Goal: Information Seeking & Learning: Learn about a topic

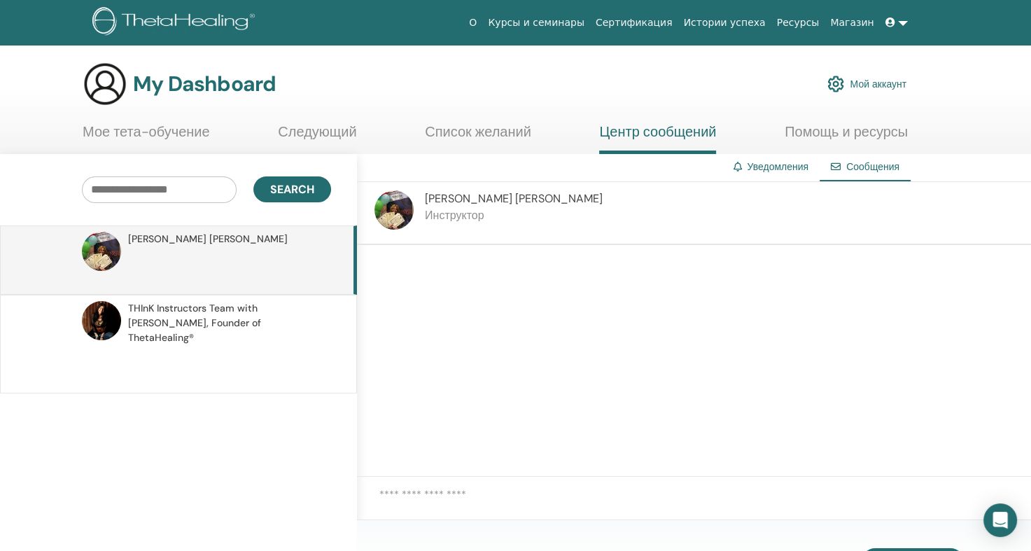
click at [596, 319] on div at bounding box center [694, 361] width 674 height 232
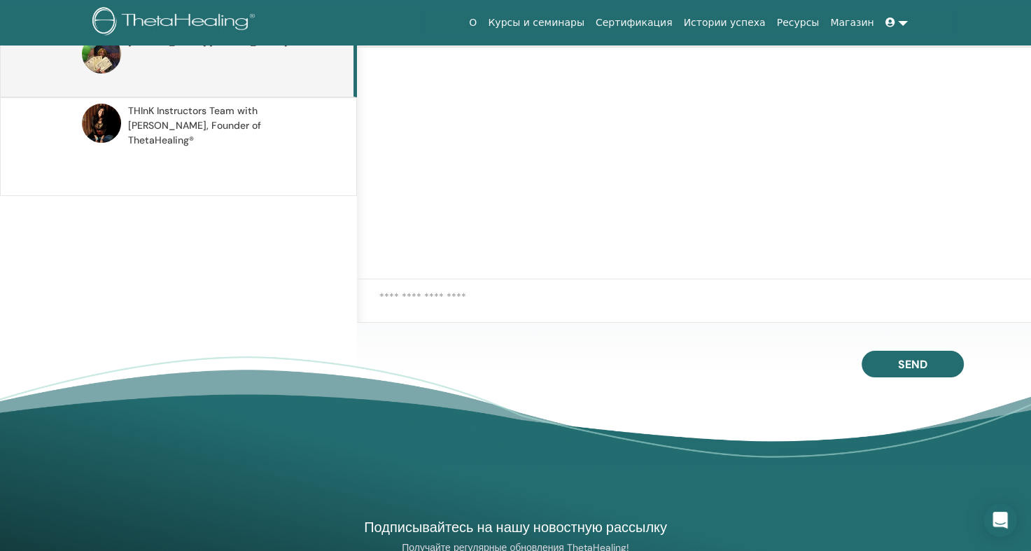
scroll to position [199, 0]
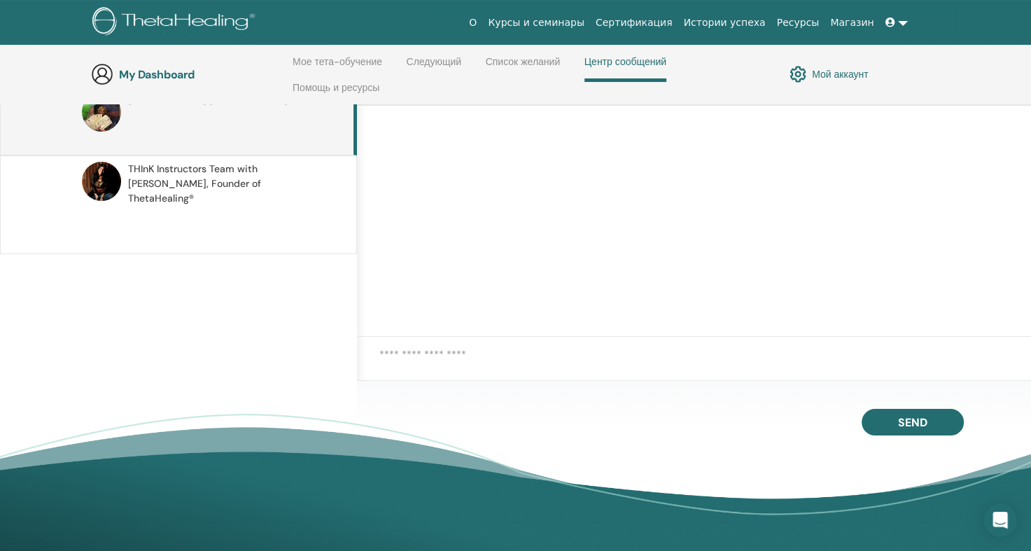
click at [435, 355] on textarea at bounding box center [705, 364] width 652 height 35
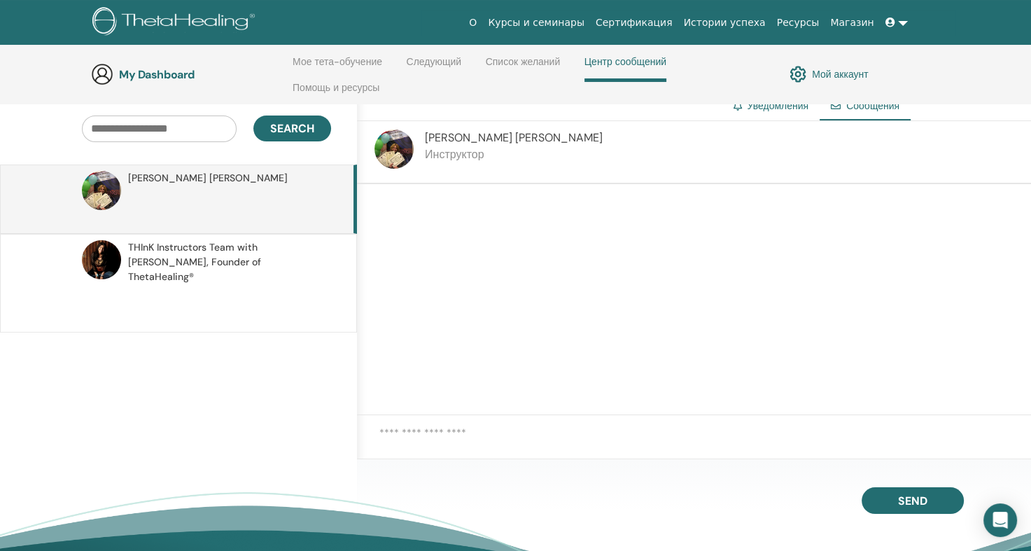
scroll to position [0, 0]
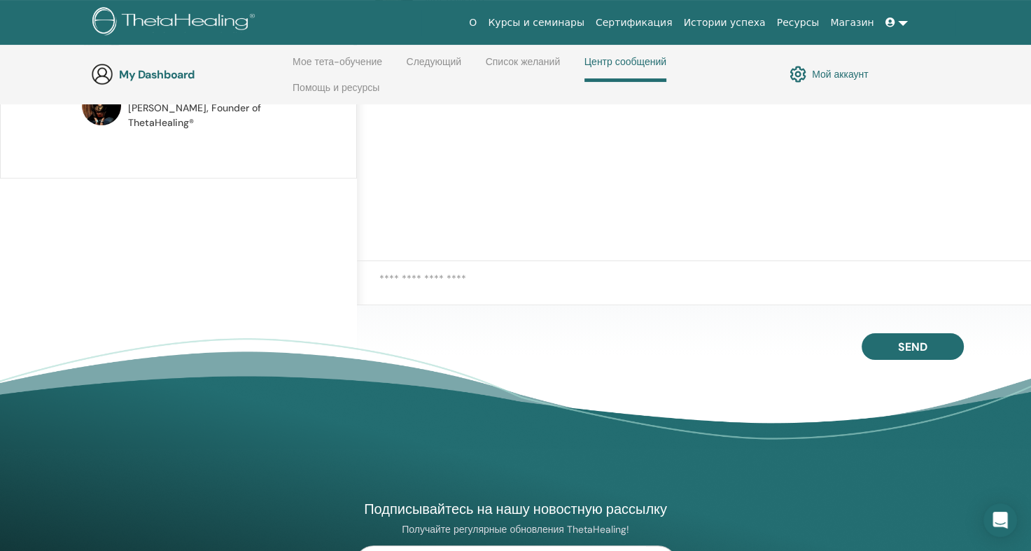
scroll to position [339, 0]
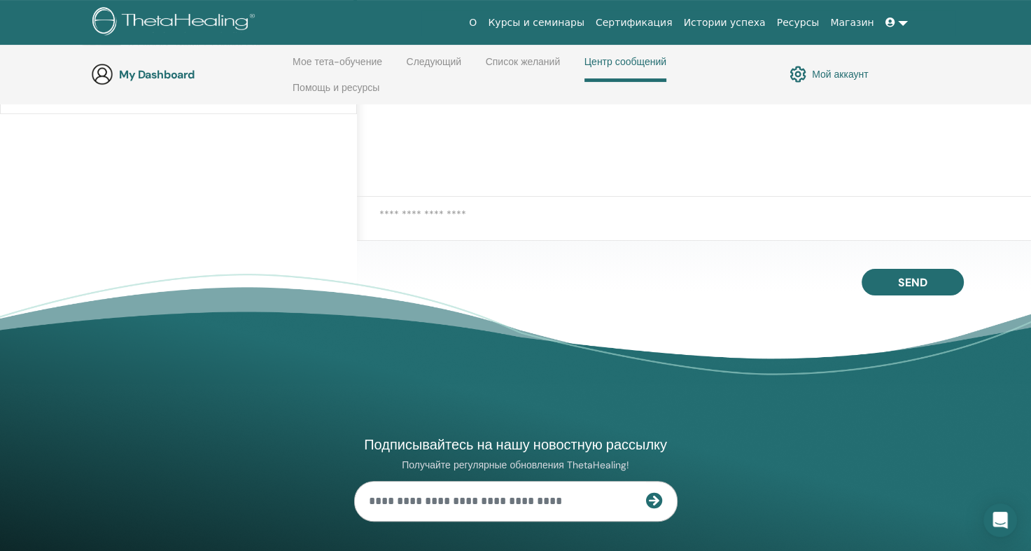
click at [448, 215] on textarea at bounding box center [705, 224] width 652 height 35
click at [909, 285] on span "Send" at bounding box center [912, 280] width 29 height 10
click at [418, 210] on textarea at bounding box center [705, 224] width 652 height 35
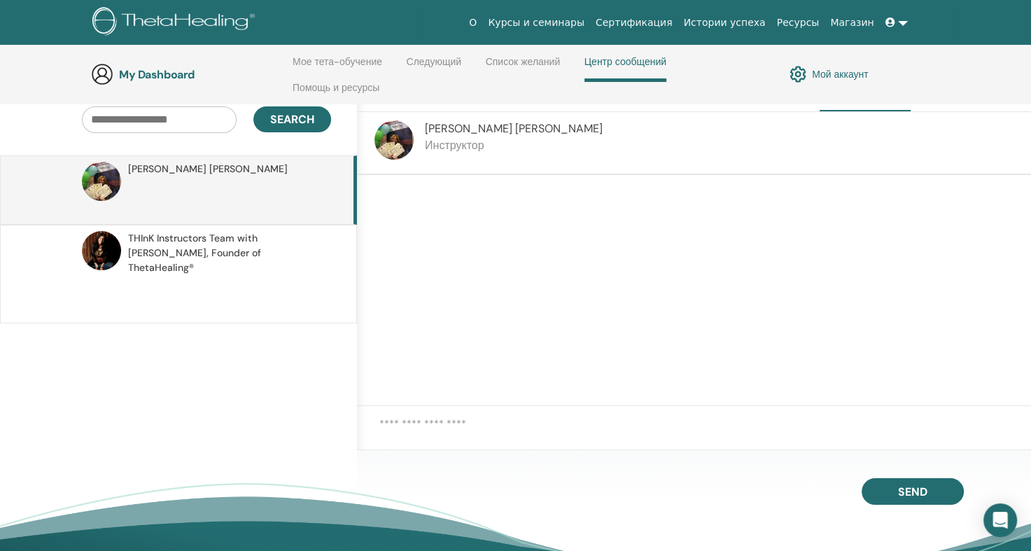
scroll to position [129, 0]
click at [447, 423] on textarea at bounding box center [705, 434] width 652 height 35
click at [440, 442] on textarea at bounding box center [705, 434] width 652 height 35
click at [440, 431] on textarea at bounding box center [705, 434] width 652 height 35
click at [403, 436] on textarea at bounding box center [705, 434] width 652 height 35
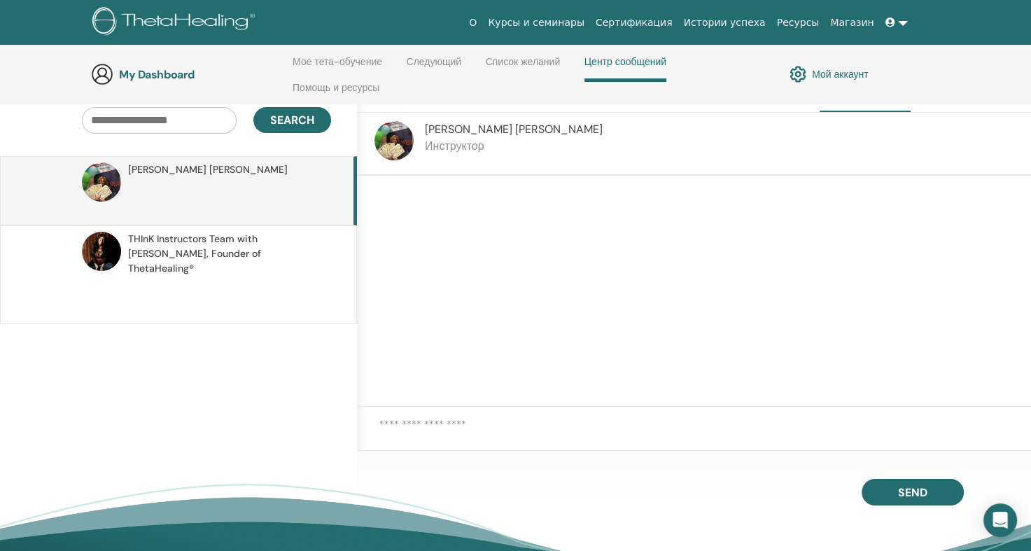
click at [403, 428] on textarea at bounding box center [705, 434] width 652 height 35
click at [403, 423] on textarea at bounding box center [705, 434] width 652 height 35
click at [401, 423] on textarea at bounding box center [705, 434] width 652 height 35
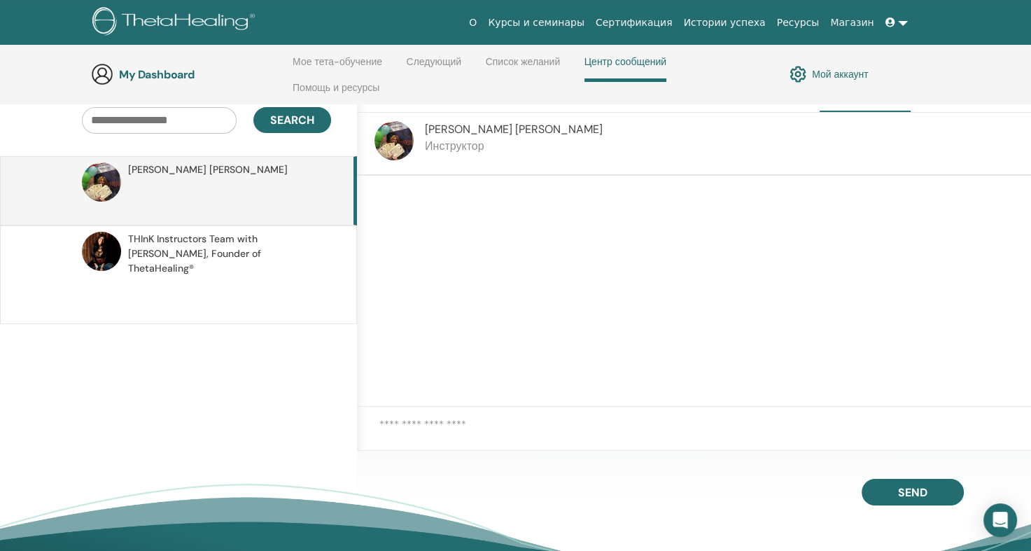
click at [401, 424] on textarea at bounding box center [705, 434] width 652 height 35
click at [371, 423] on div at bounding box center [694, 434] width 674 height 55
click at [393, 425] on textarea at bounding box center [705, 434] width 652 height 35
click at [166, 177] on p at bounding box center [229, 198] width 203 height 42
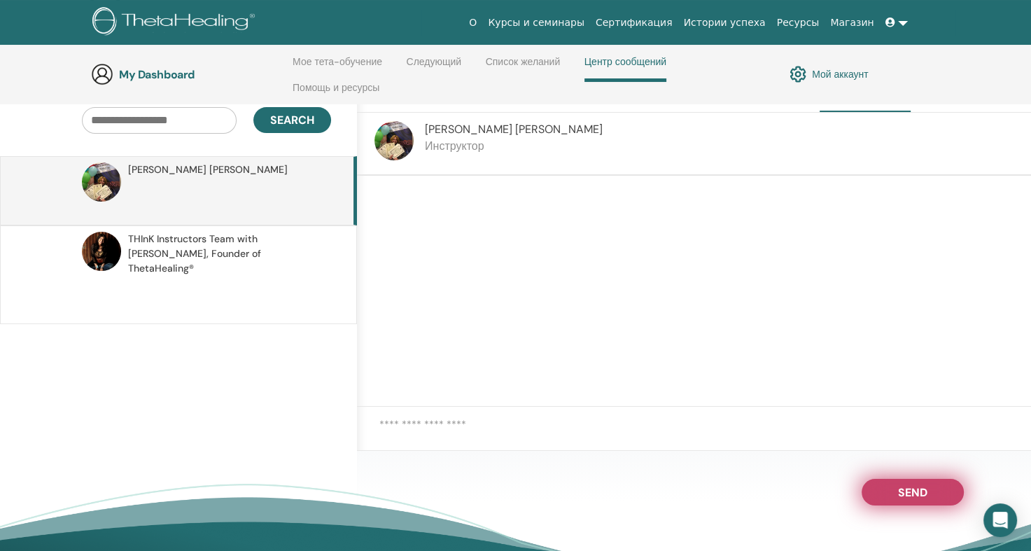
click at [899, 482] on button "Send" at bounding box center [913, 492] width 102 height 27
click at [899, 489] on span "Send" at bounding box center [912, 490] width 29 height 10
click at [881, 479] on button "Send" at bounding box center [913, 492] width 102 height 27
drag, startPoint x: 883, startPoint y: 481, endPoint x: 889, endPoint y: 484, distance: 7.2
click at [884, 482] on button "Send" at bounding box center [913, 492] width 102 height 27
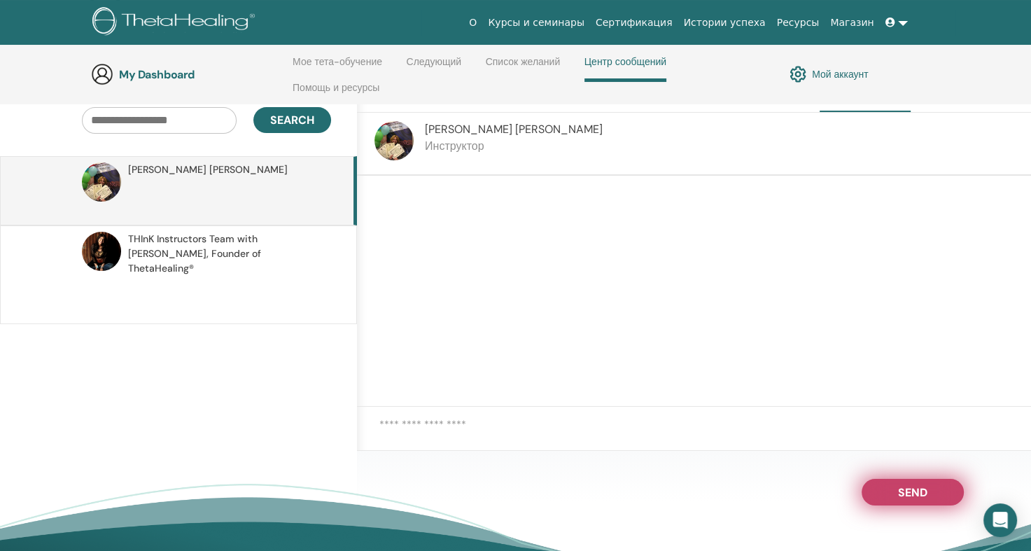
click at [900, 489] on span "Send" at bounding box center [912, 490] width 29 height 10
click at [901, 489] on span "Send" at bounding box center [912, 490] width 29 height 10
click at [900, 491] on span "Send" at bounding box center [912, 490] width 29 height 10
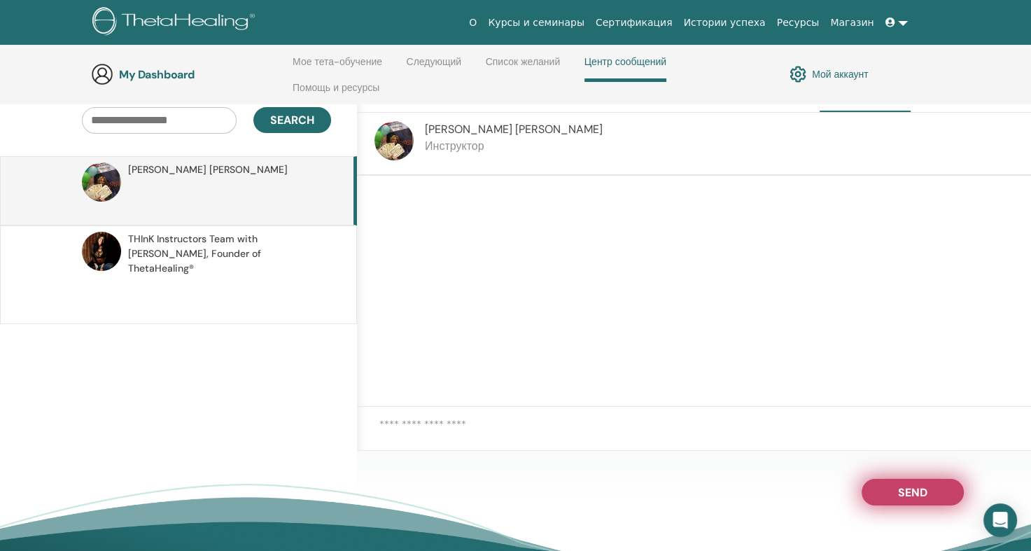
click at [901, 493] on span "Send" at bounding box center [912, 490] width 29 height 10
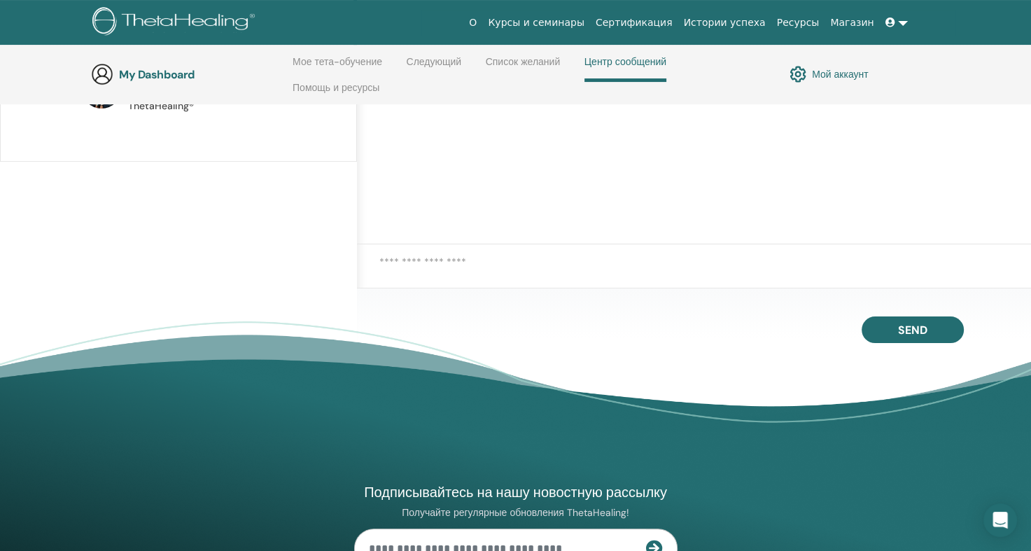
scroll to position [244, 0]
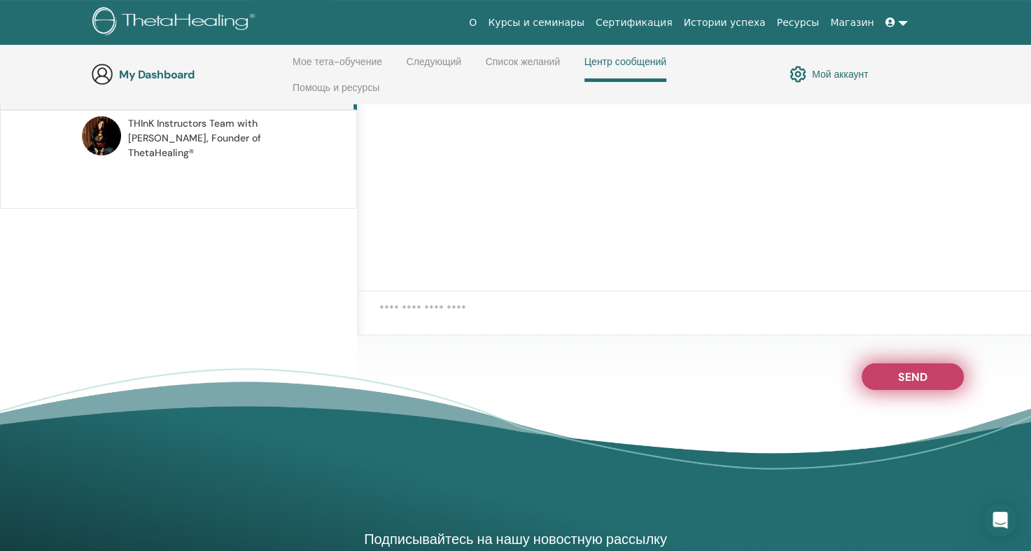
click at [912, 378] on span "Send" at bounding box center [912, 375] width 29 height 10
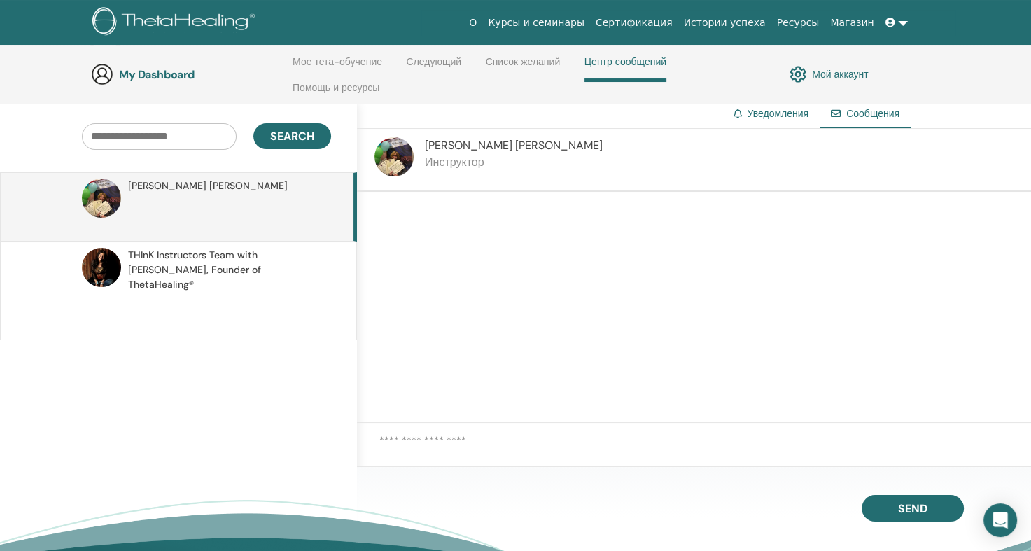
scroll to position [0, 0]
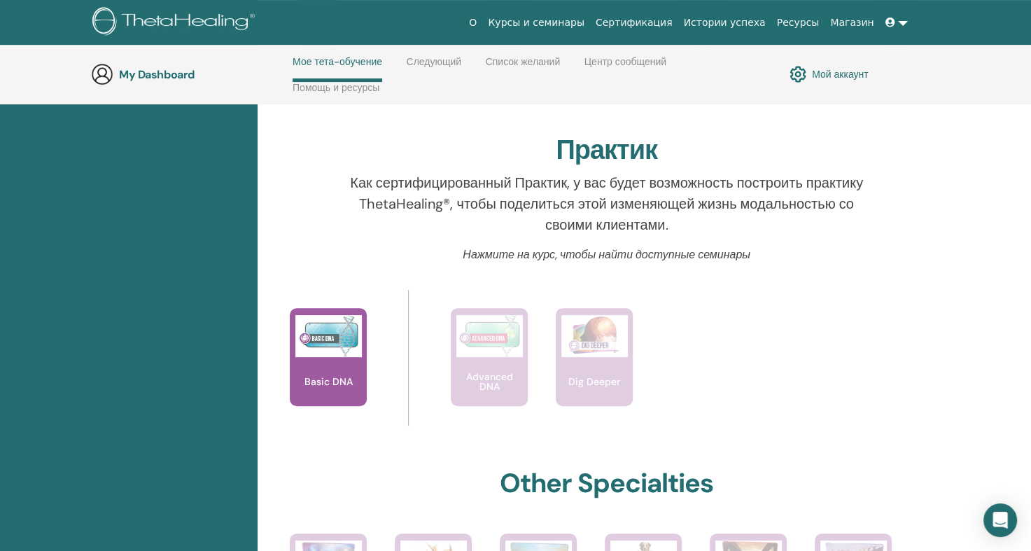
scroll to position [409, 0]
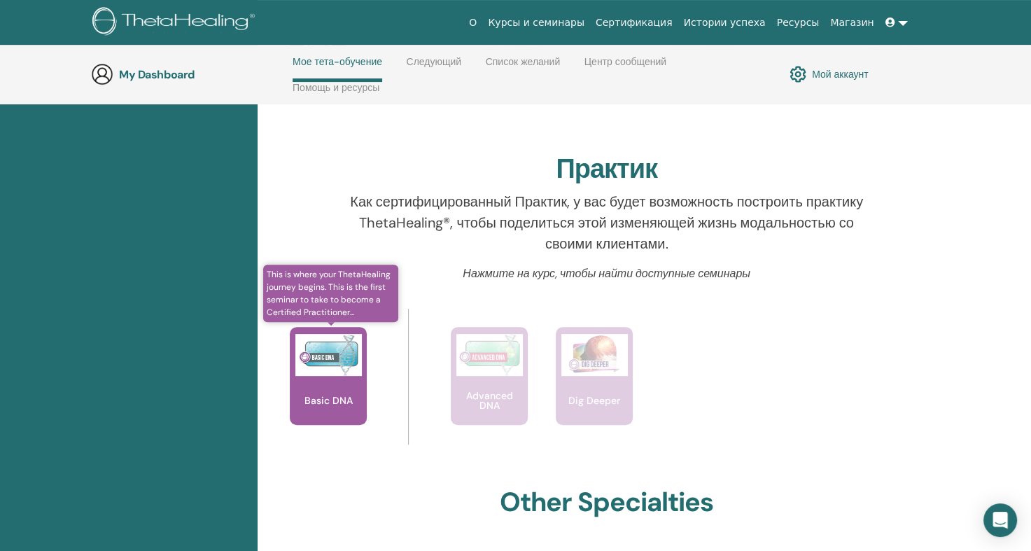
click at [326, 383] on div "Basic DNA" at bounding box center [328, 376] width 77 height 98
click at [325, 389] on div "Basic DNA" at bounding box center [328, 376] width 77 height 98
click at [326, 389] on div "Basic DNA" at bounding box center [328, 376] width 77 height 98
click at [319, 356] on img at bounding box center [328, 355] width 67 height 42
click at [321, 358] on img at bounding box center [328, 355] width 67 height 42
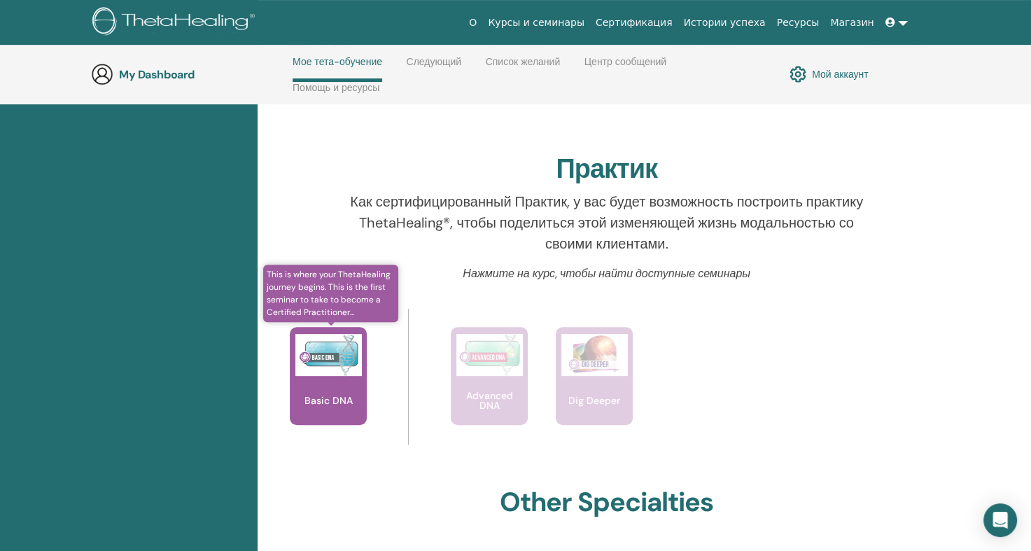
click at [321, 358] on img at bounding box center [328, 355] width 67 height 42
click at [329, 396] on p "Basic DNA" at bounding box center [329, 401] width 60 height 10
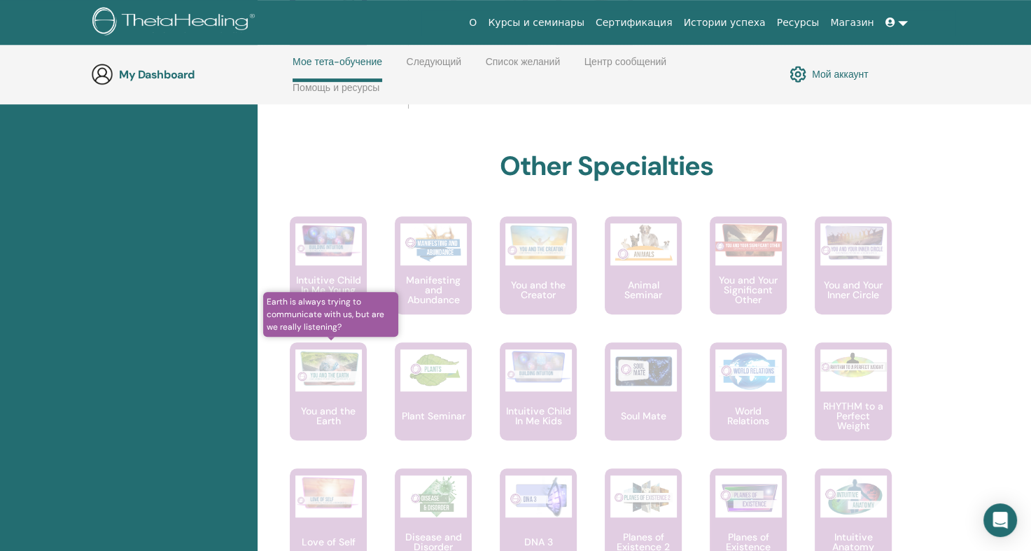
scroll to position [759, 0]
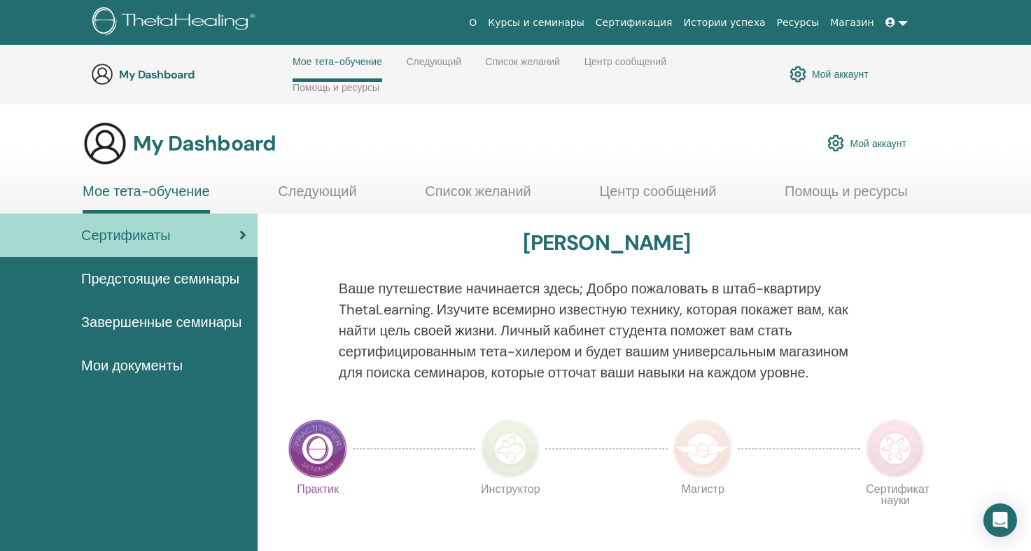
scroll to position [759, 0]
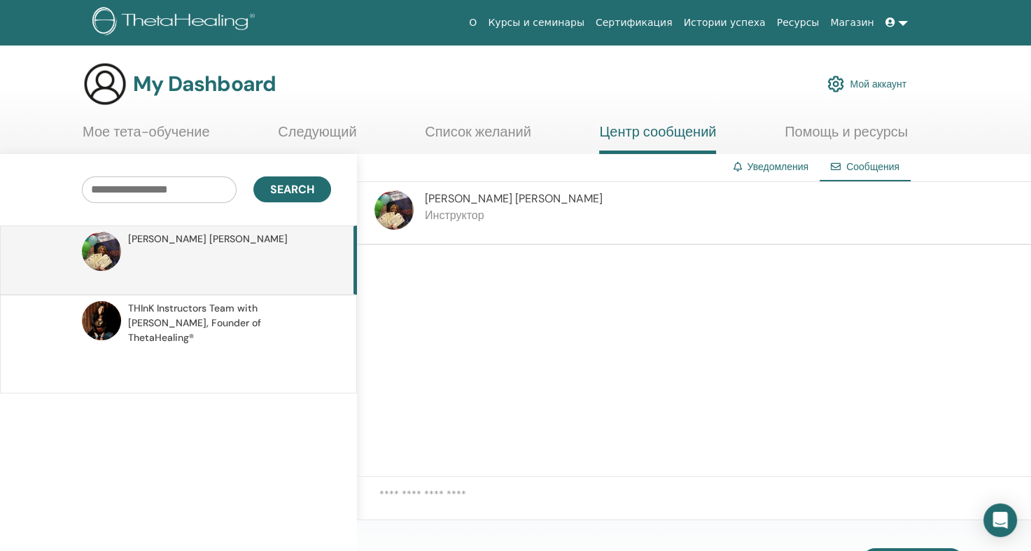
click at [105, 191] on input "text" at bounding box center [159, 189] width 155 height 27
click at [116, 195] on input "text" at bounding box center [159, 189] width 155 height 27
click at [424, 496] on textarea at bounding box center [705, 504] width 652 height 35
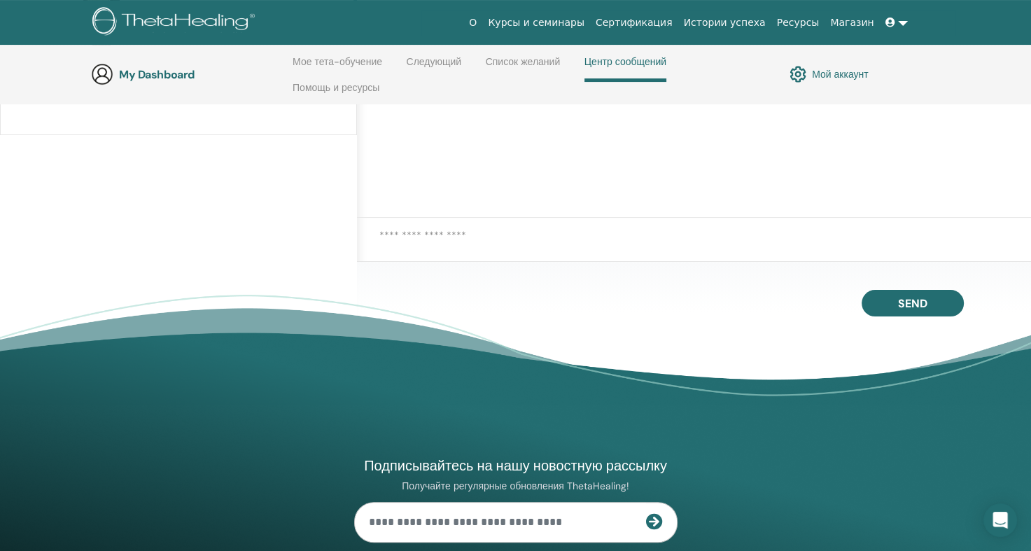
scroll to position [339, 0]
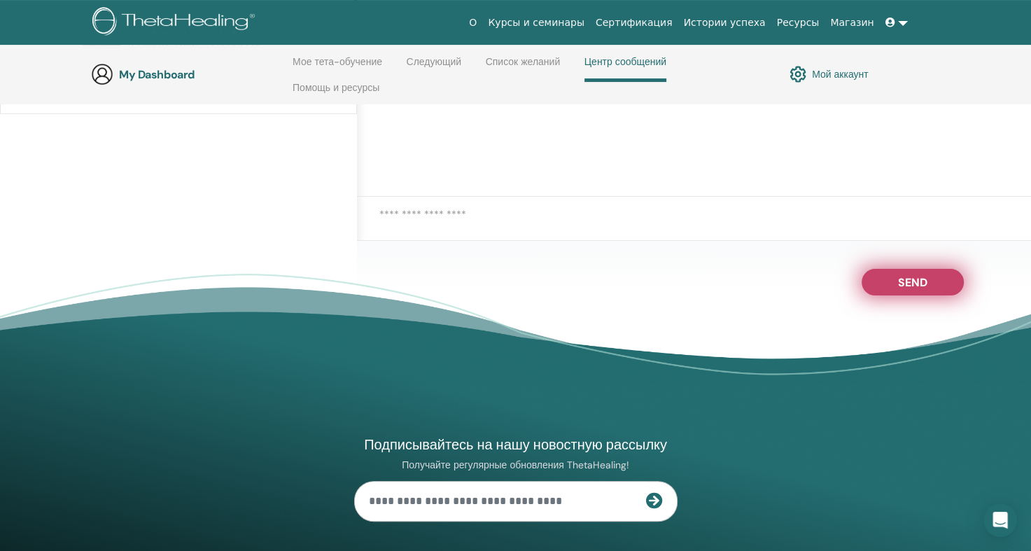
click at [900, 285] on span "Send" at bounding box center [912, 280] width 29 height 10
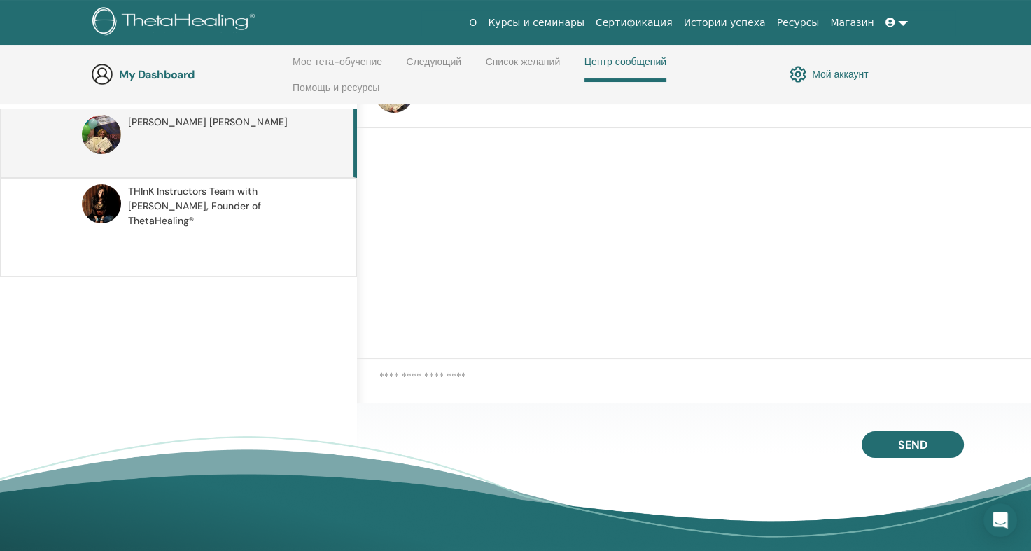
scroll to position [0, 0]
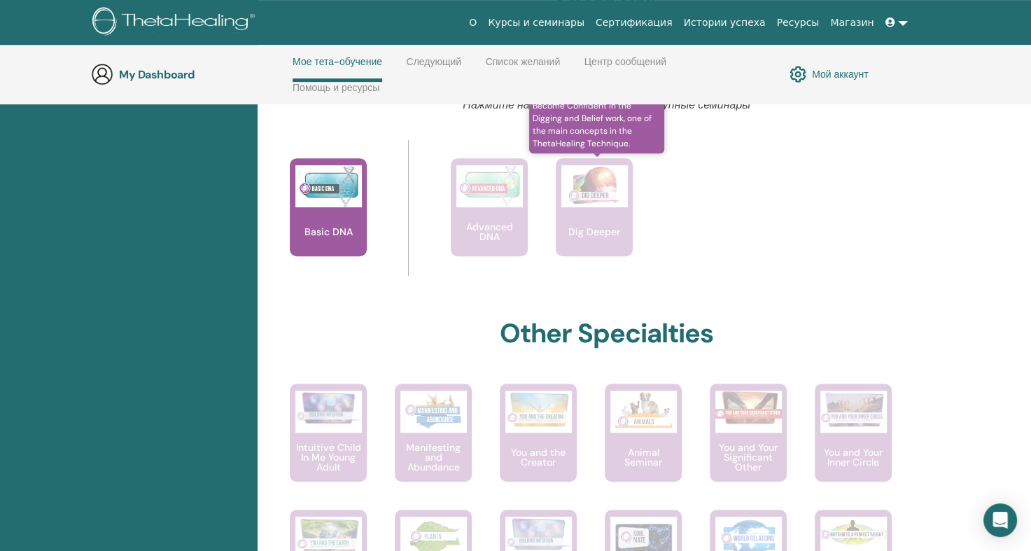
scroll to position [409, 0]
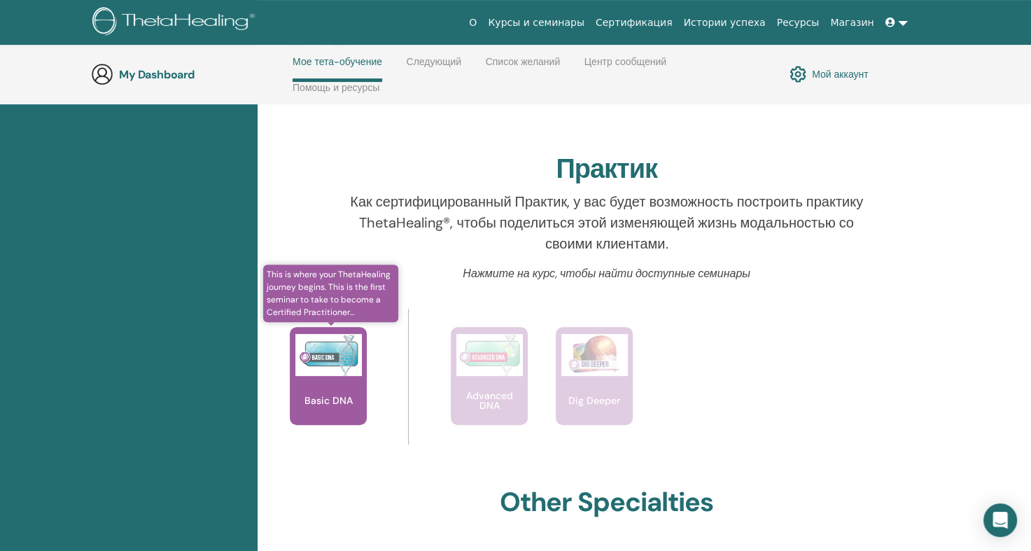
click at [310, 390] on div "Basic DNA" at bounding box center [328, 376] width 77 height 98
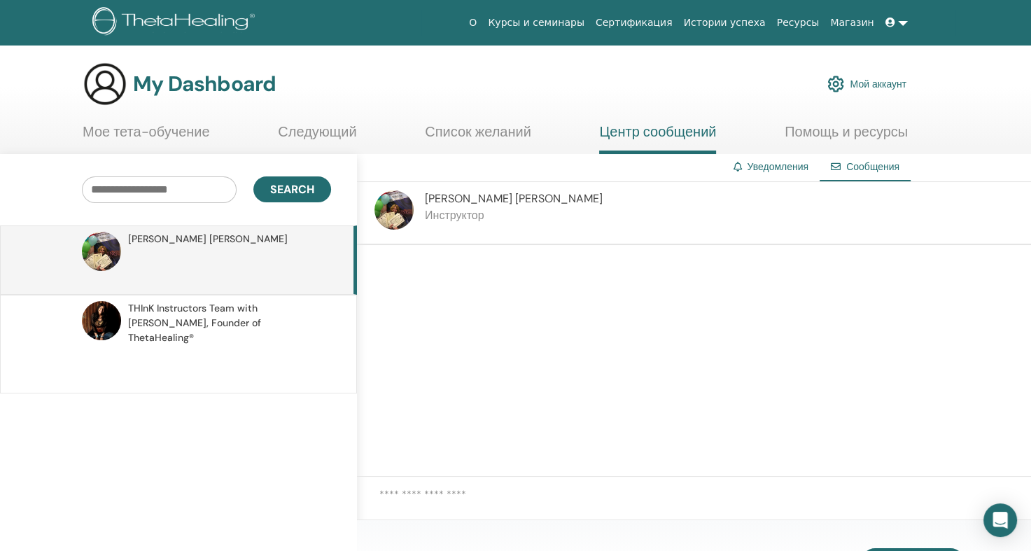
click at [421, 483] on div at bounding box center [694, 504] width 674 height 55
click at [160, 274] on p at bounding box center [229, 267] width 203 height 42
drag, startPoint x: 226, startPoint y: 235, endPoint x: 207, endPoint y: 218, distance: 25.3
click at [226, 234] on div "JULIA KORZUNOVA" at bounding box center [227, 239] width 199 height 15
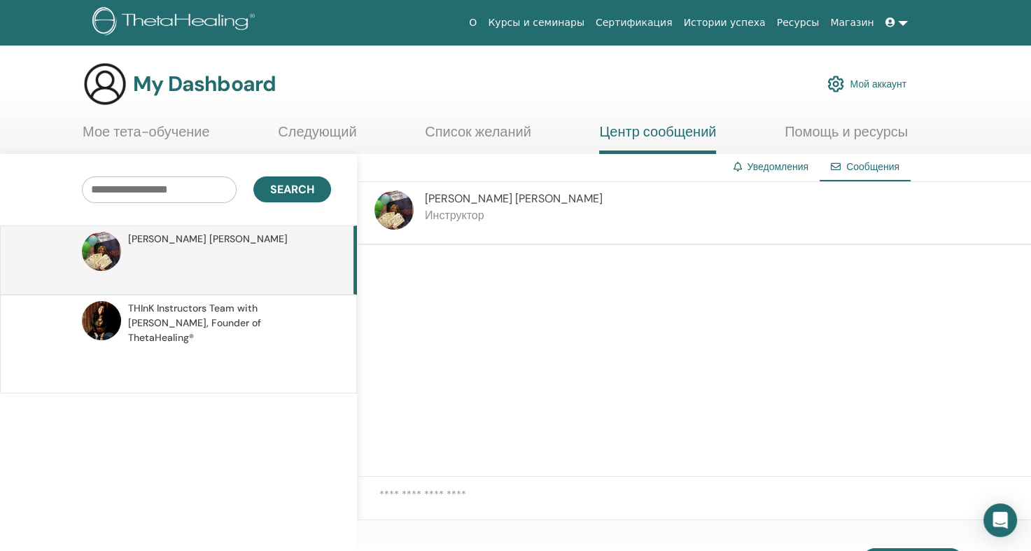
click at [179, 188] on input "text" at bounding box center [159, 189] width 155 height 27
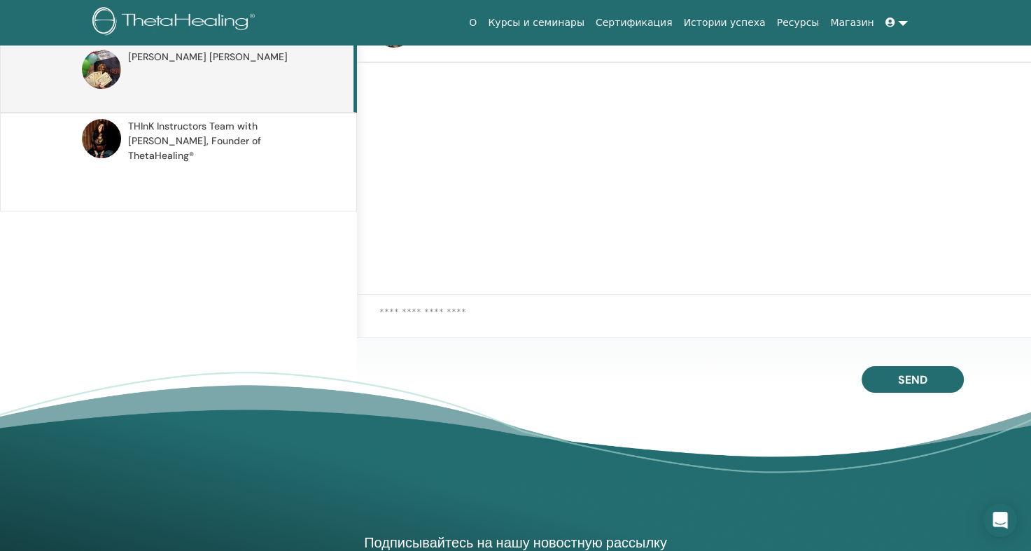
scroll to position [199, 0]
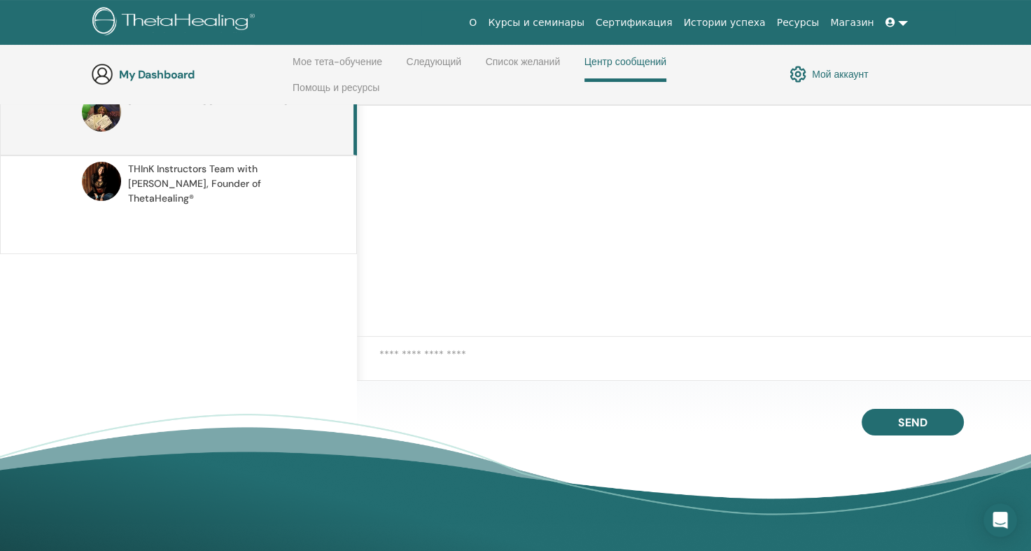
click at [428, 353] on textarea at bounding box center [705, 364] width 652 height 35
click at [813, 157] on div at bounding box center [694, 222] width 674 height 232
click at [492, 339] on div at bounding box center [694, 364] width 674 height 55
click at [482, 363] on textarea at bounding box center [705, 364] width 652 height 35
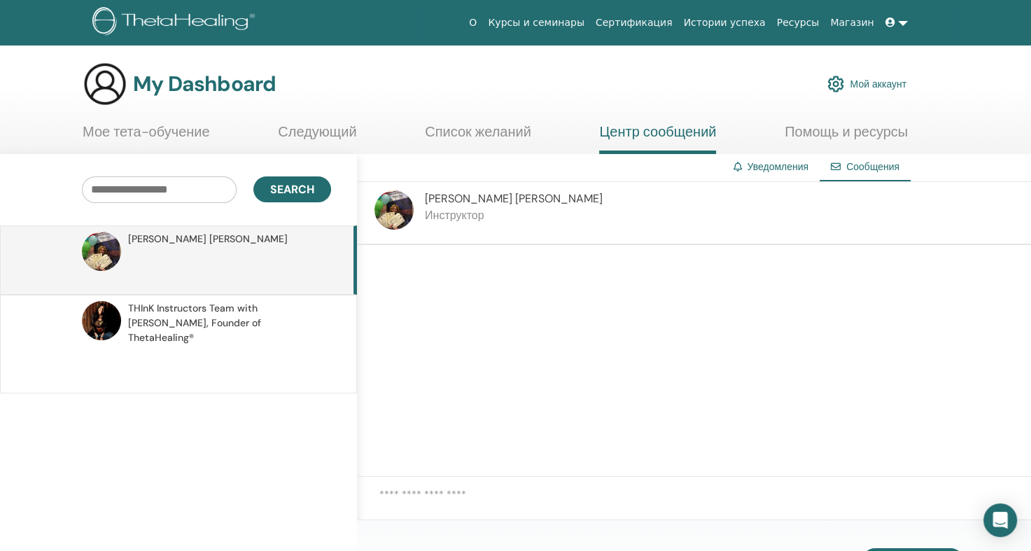
click at [420, 491] on textarea at bounding box center [705, 504] width 652 height 35
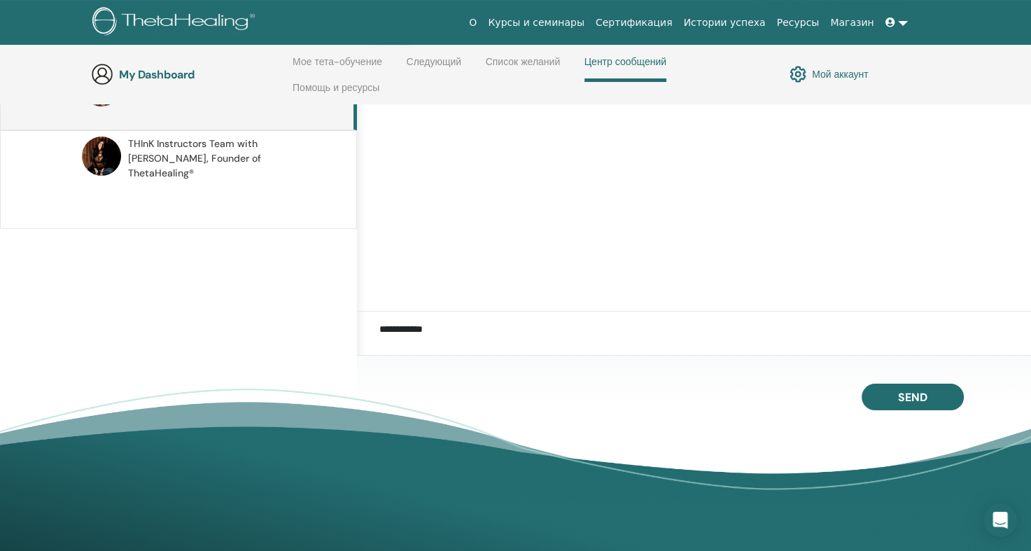
scroll to position [269, 0]
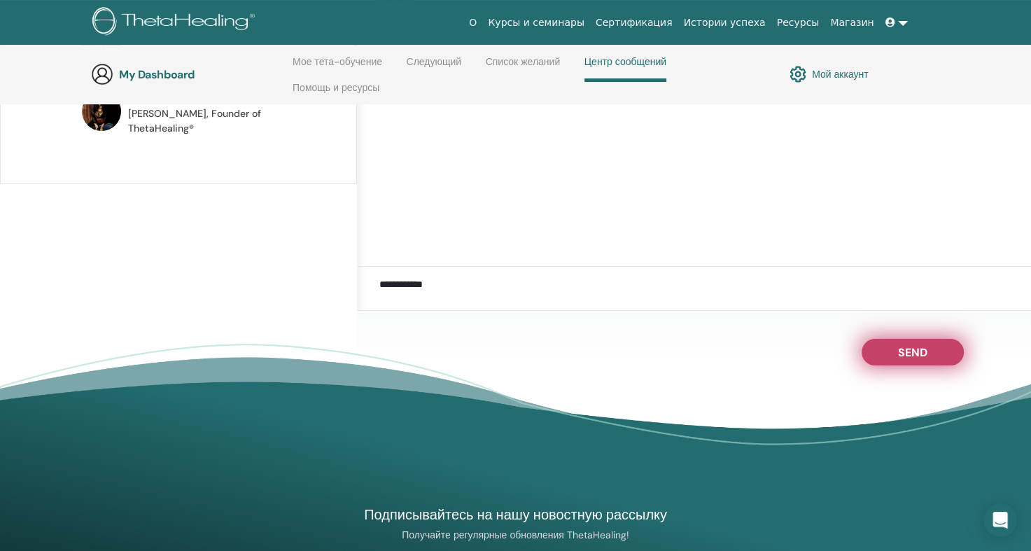
type textarea "**********"
click at [930, 342] on button "Send" at bounding box center [913, 352] width 102 height 27
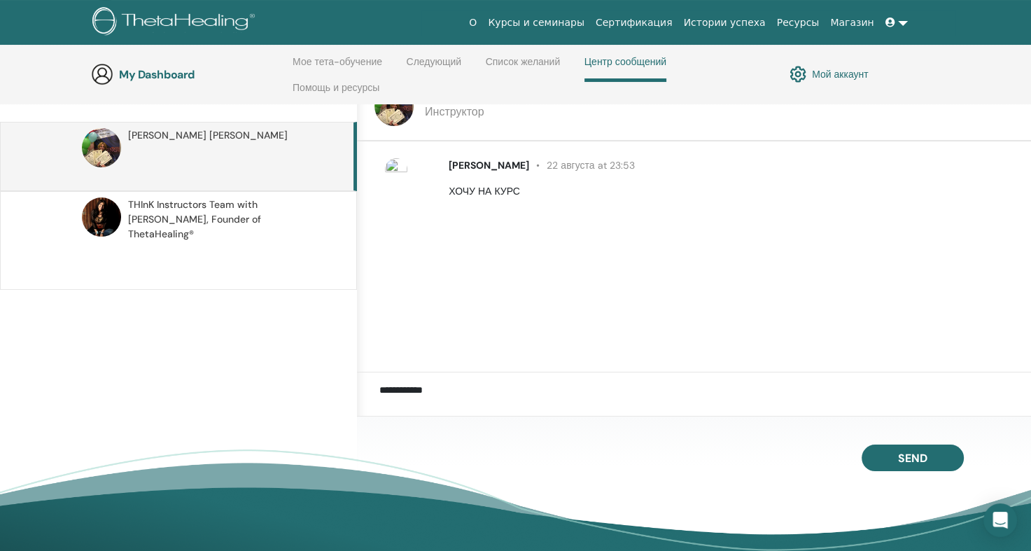
scroll to position [0, 0]
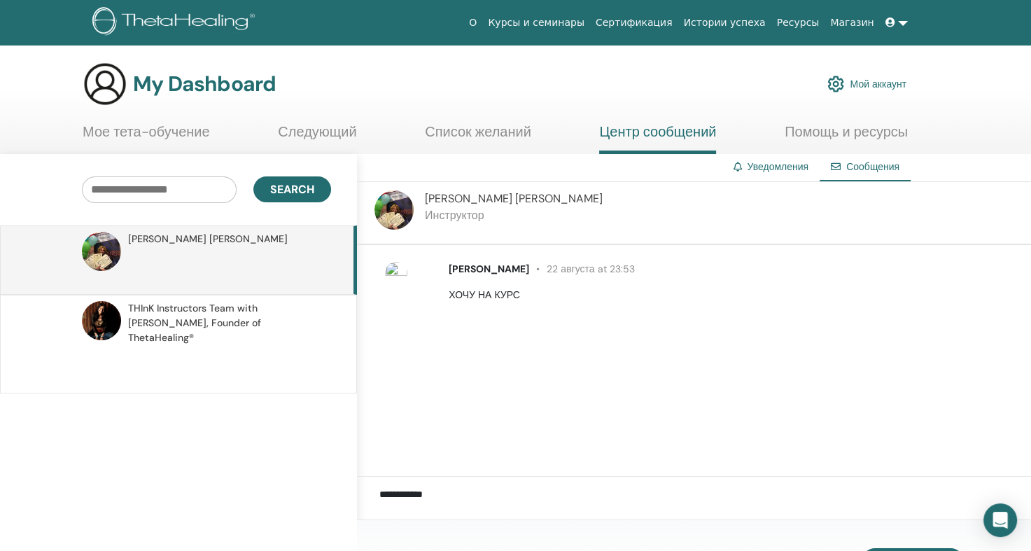
click at [134, 197] on input "text" at bounding box center [159, 189] width 155 height 27
type input "**********"
click at [288, 188] on span "Search" at bounding box center [292, 189] width 44 height 15
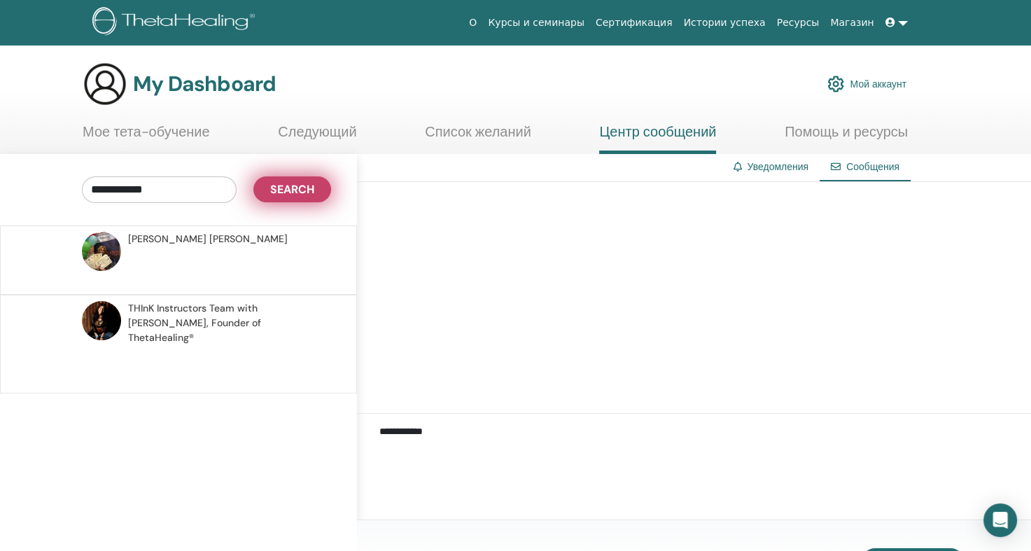
click at [321, 188] on button "Search" at bounding box center [292, 189] width 78 height 26
drag, startPoint x: 303, startPoint y: 190, endPoint x: 311, endPoint y: 193, distance: 8.2
click at [311, 193] on span "Search" at bounding box center [292, 189] width 44 height 15
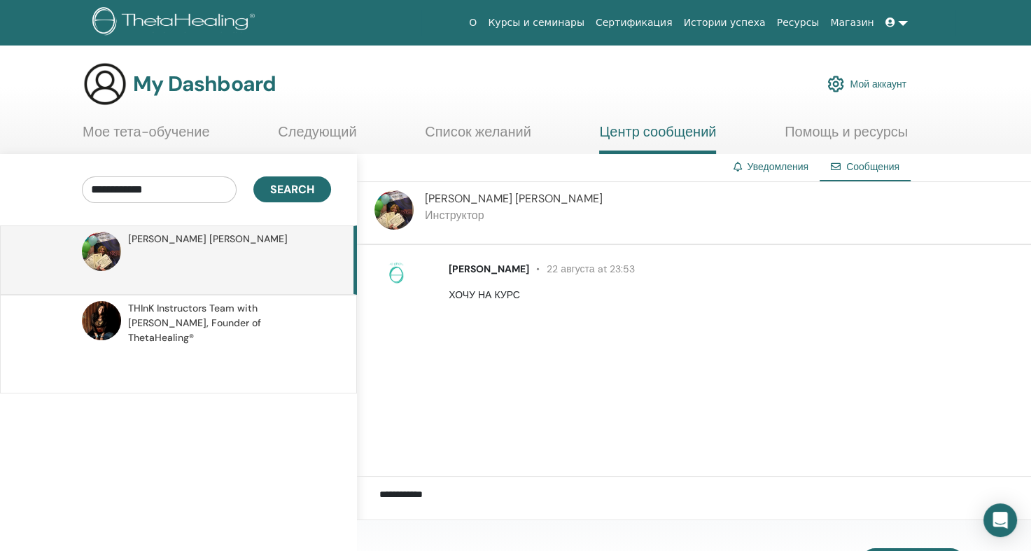
click at [860, 168] on span "Сообщения" at bounding box center [872, 166] width 53 height 13
click at [783, 167] on link "Уведомления" at bounding box center [778, 166] width 62 height 13
click at [461, 130] on link "Список желаний" at bounding box center [478, 136] width 106 height 27
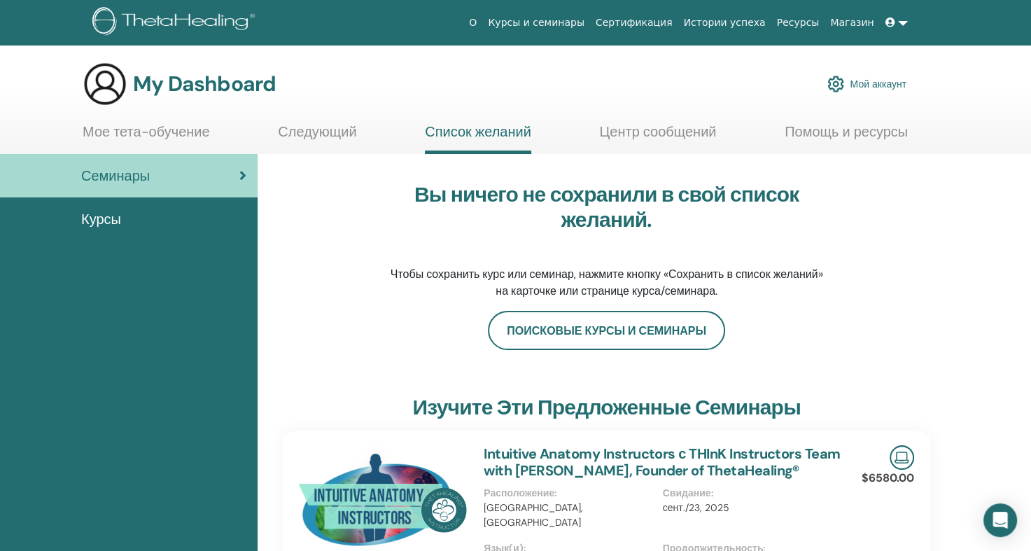
click at [391, 95] on div "My Dashboard Мой аккаунт" at bounding box center [495, 84] width 824 height 45
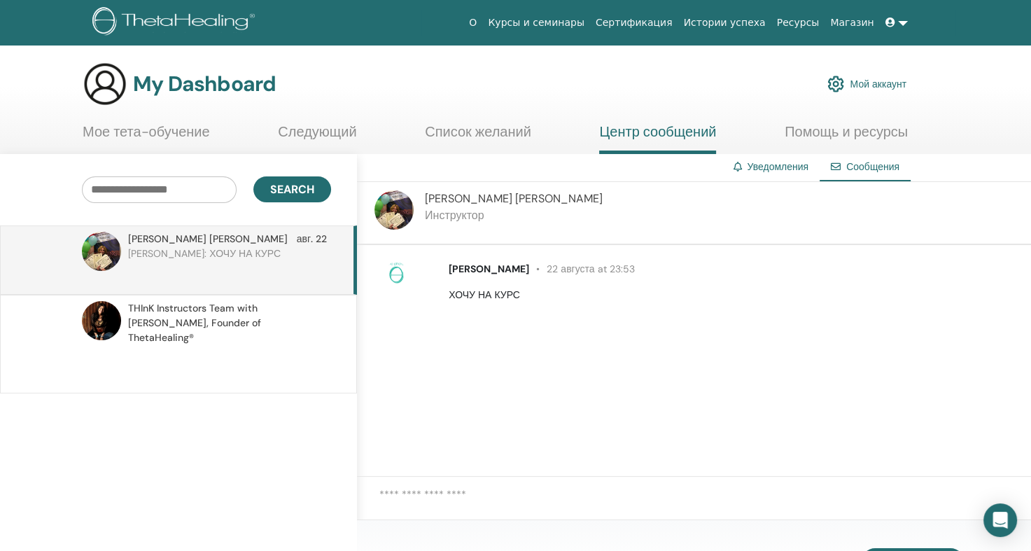
click at [169, 132] on link "Мое тета-обучение" at bounding box center [146, 136] width 127 height 27
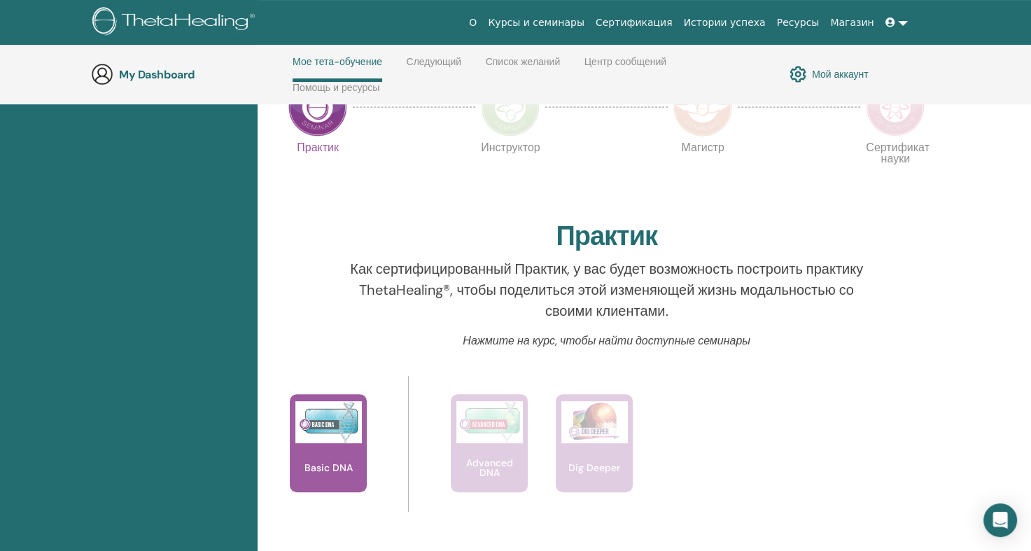
scroll to position [339, 0]
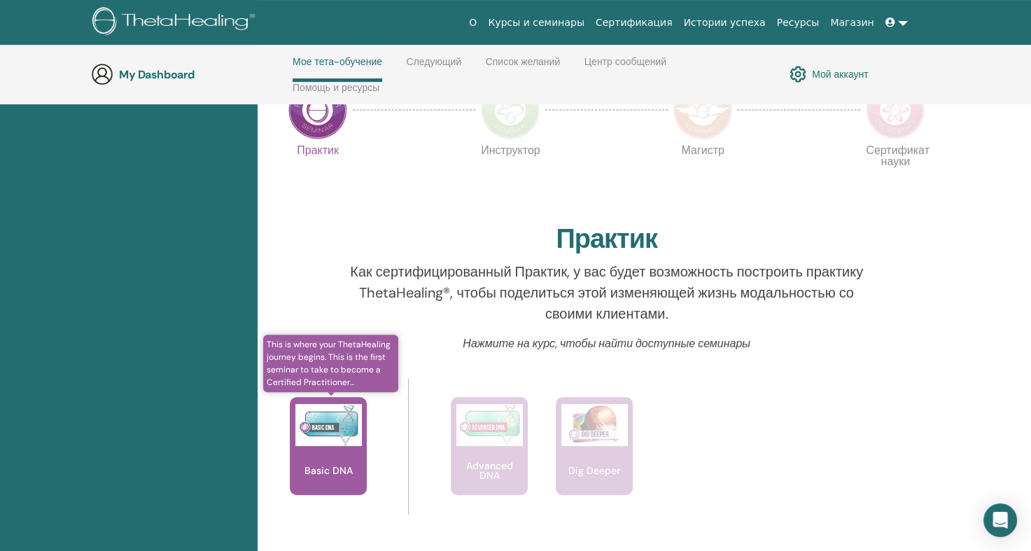
click at [310, 468] on p "Basic DNA" at bounding box center [329, 471] width 60 height 10
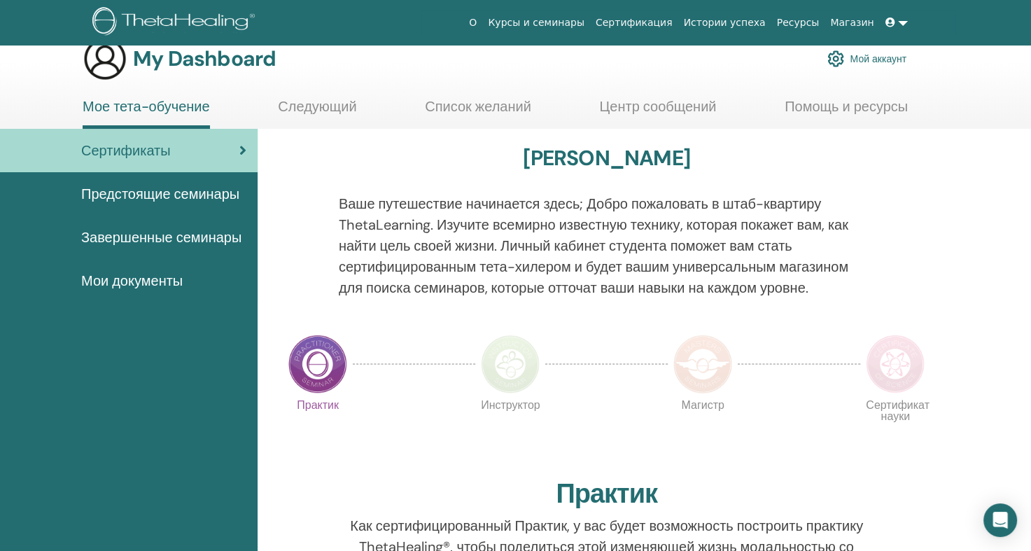
scroll to position [0, 0]
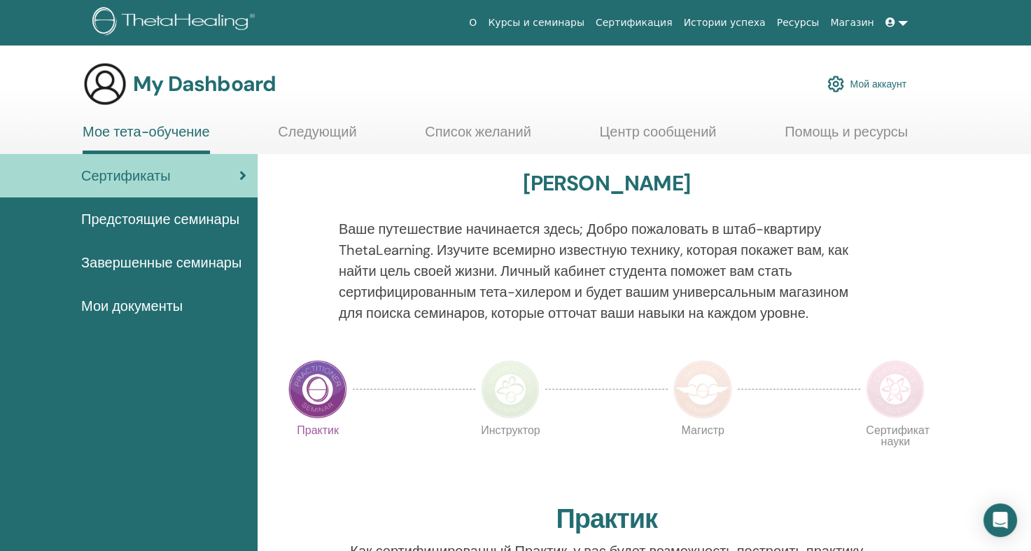
click at [148, 221] on span "Предстоящие семинары" at bounding box center [160, 219] width 158 height 21
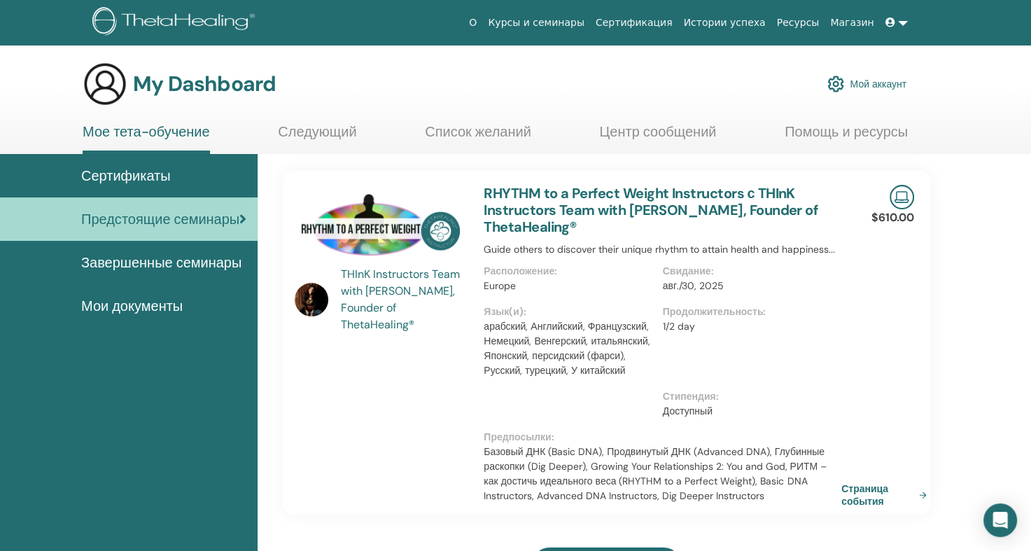
click at [155, 316] on span "Мои документы" at bounding box center [132, 305] width 102 height 21
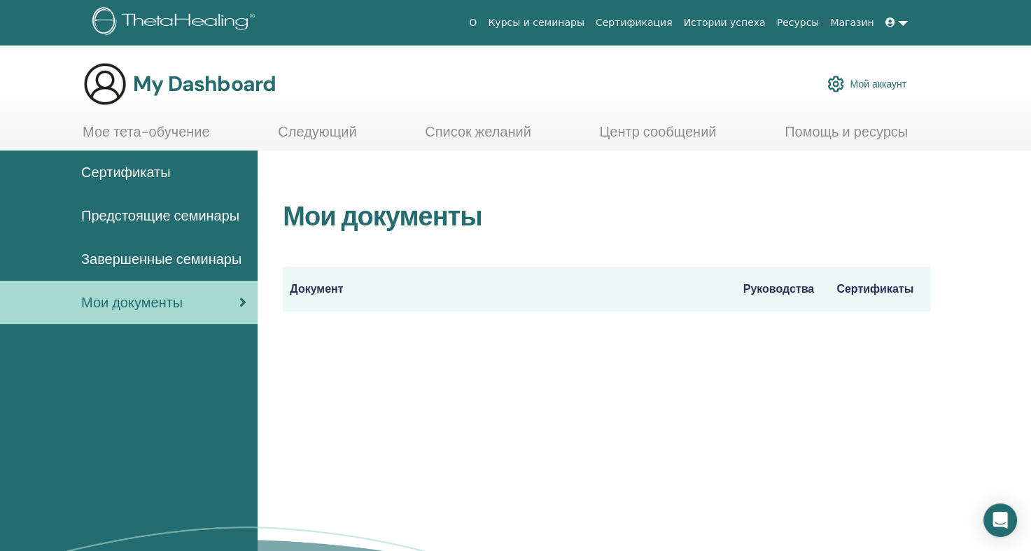
click at [859, 286] on th "Сертификаты" at bounding box center [880, 289] width 101 height 45
drag, startPoint x: 853, startPoint y: 298, endPoint x: 843, endPoint y: 301, distance: 11.1
click at [852, 299] on th "Сертификаты" at bounding box center [880, 289] width 101 height 45
drag, startPoint x: 763, startPoint y: 288, endPoint x: 750, endPoint y: 291, distance: 12.8
click at [764, 288] on th "Руководства" at bounding box center [783, 289] width 94 height 45
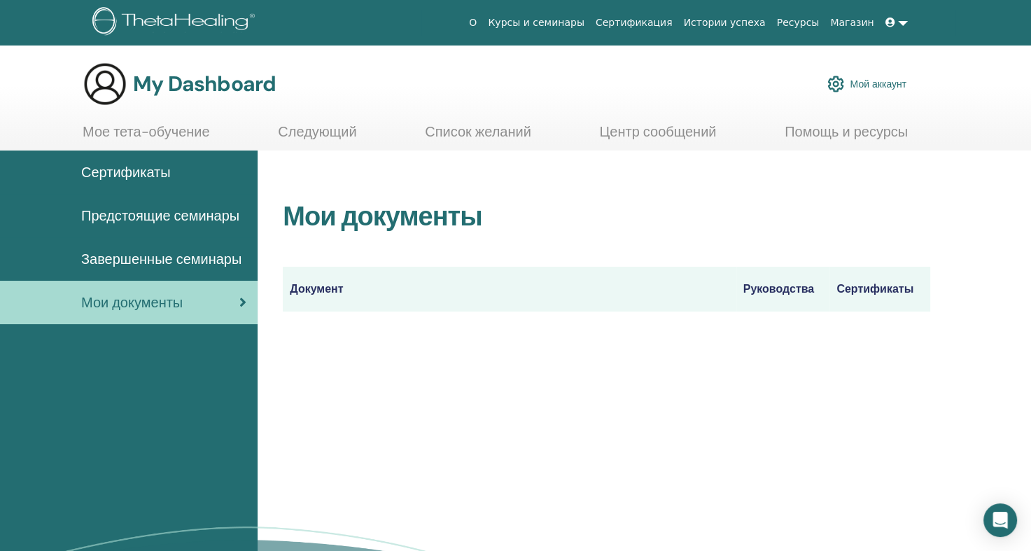
click at [324, 284] on th "Документ" at bounding box center [509, 289] width 453 height 45
click at [146, 174] on span "Сертификаты" at bounding box center [126, 172] width 90 height 21
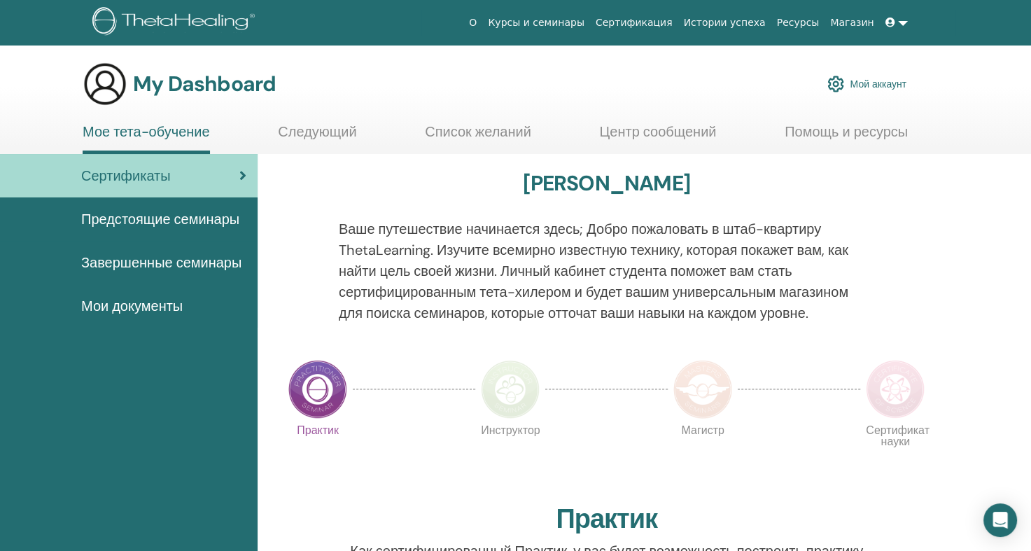
click at [565, 26] on link "Курсы и семинары" at bounding box center [536, 23] width 108 height 26
click at [903, 20] on link at bounding box center [897, 23] width 34 height 26
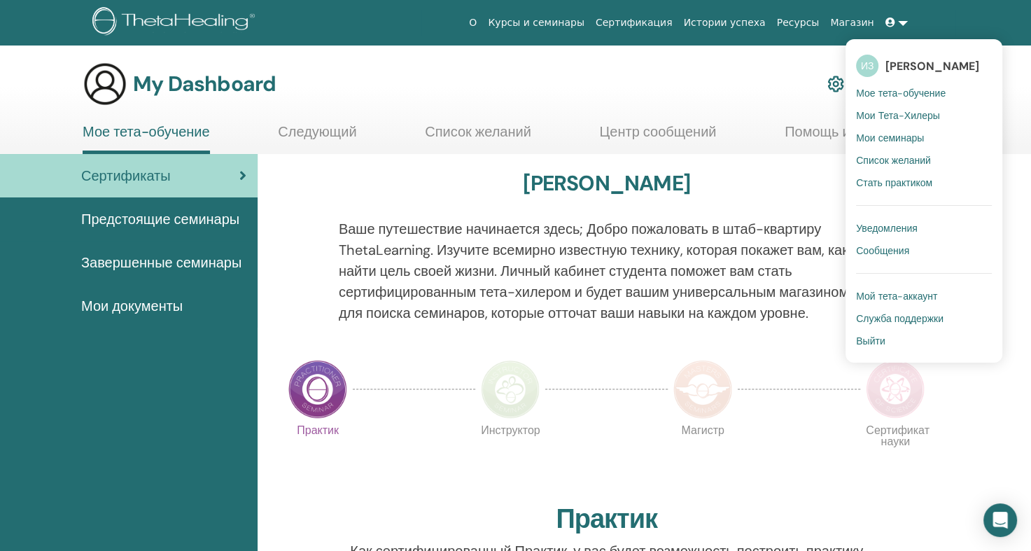
click at [881, 95] on span "Мое тета-обучение" at bounding box center [901, 93] width 90 height 13
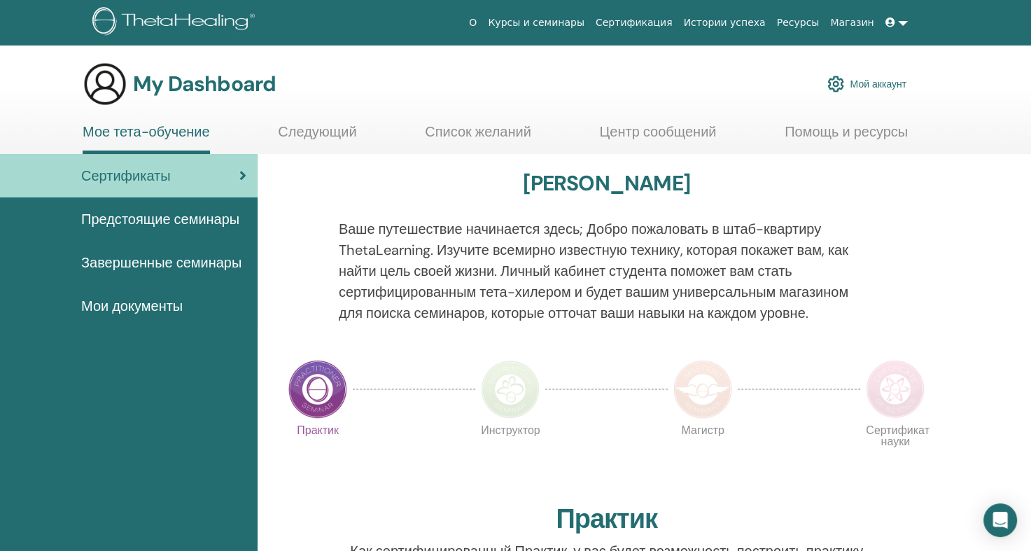
click at [881, 95] on link "Мой аккаунт" at bounding box center [867, 84] width 79 height 31
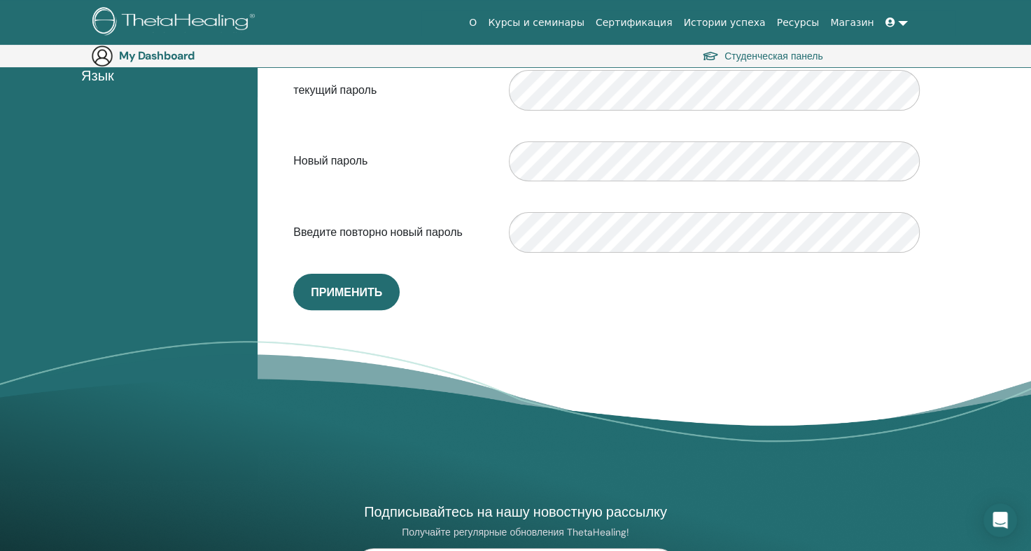
scroll to position [372, 0]
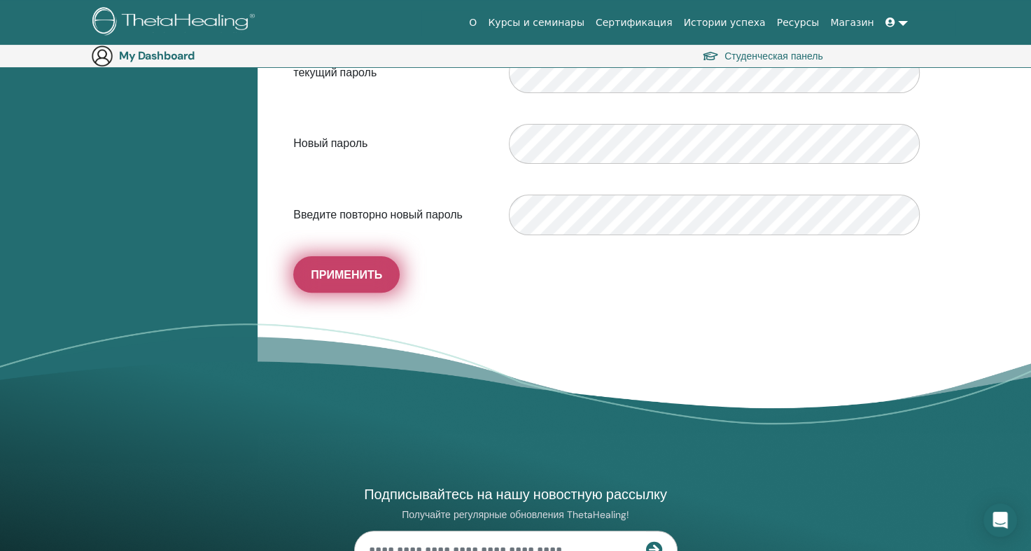
click at [363, 276] on span "Применить" at bounding box center [346, 274] width 71 height 15
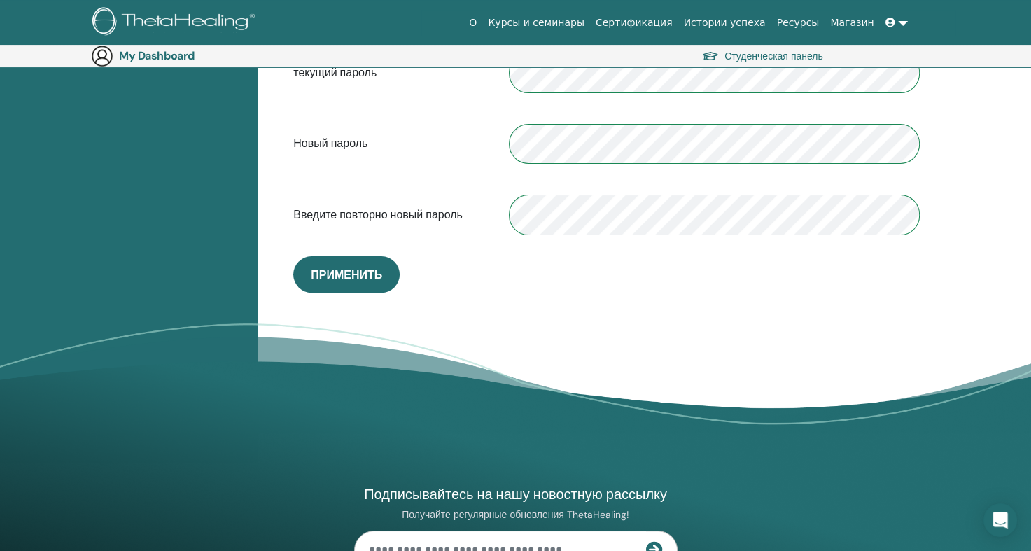
click at [751, 302] on div "**********" at bounding box center [606, 42] width 681 height 533
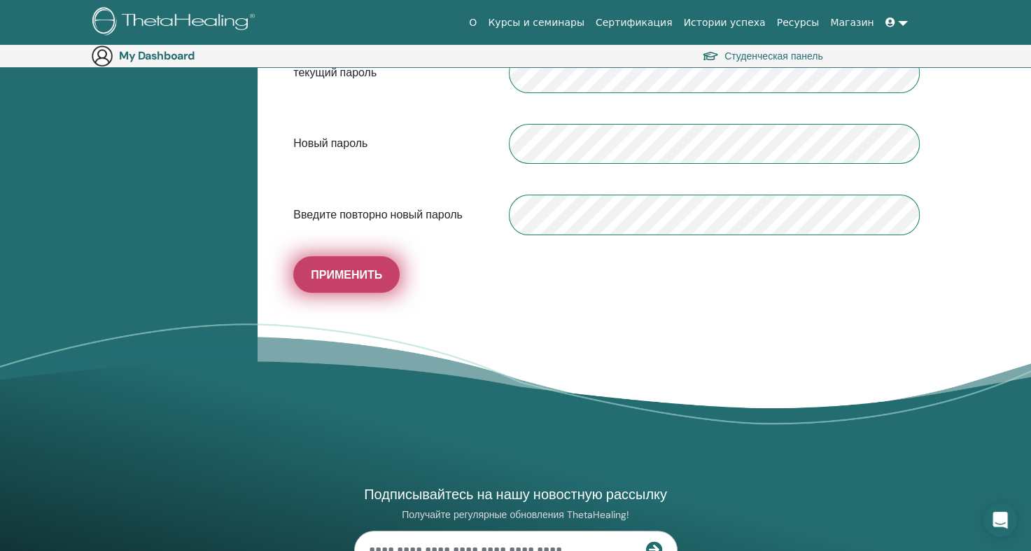
click at [321, 280] on span "Применить" at bounding box center [346, 274] width 71 height 15
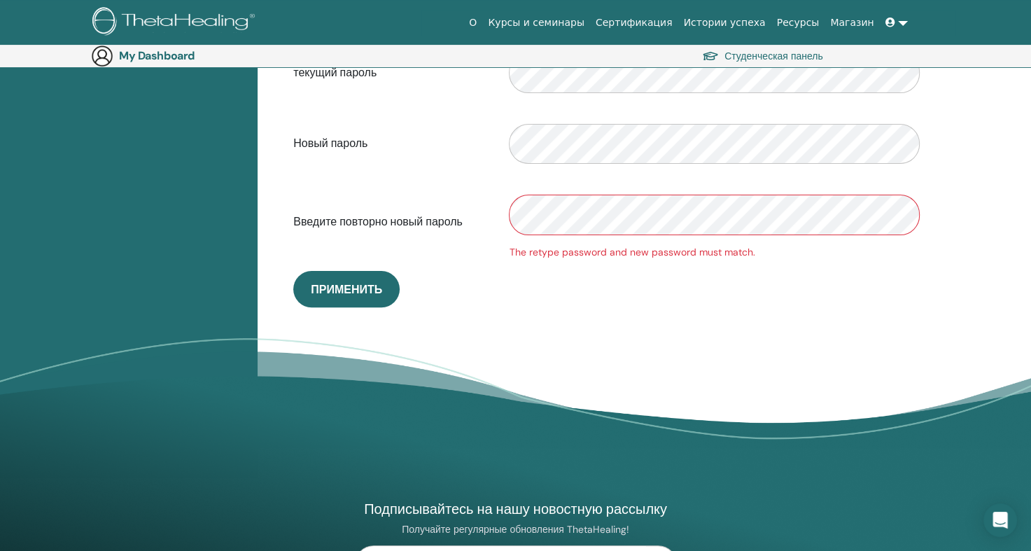
click at [494, 216] on div "Введите повторно новый пароль The retype password and new password must match." at bounding box center [607, 222] width 648 height 75
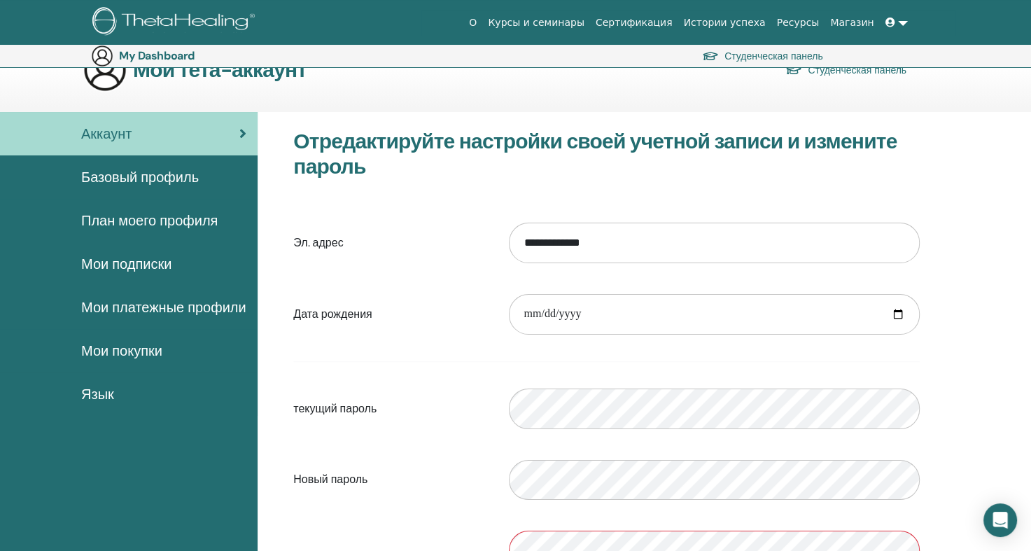
scroll to position [0, 0]
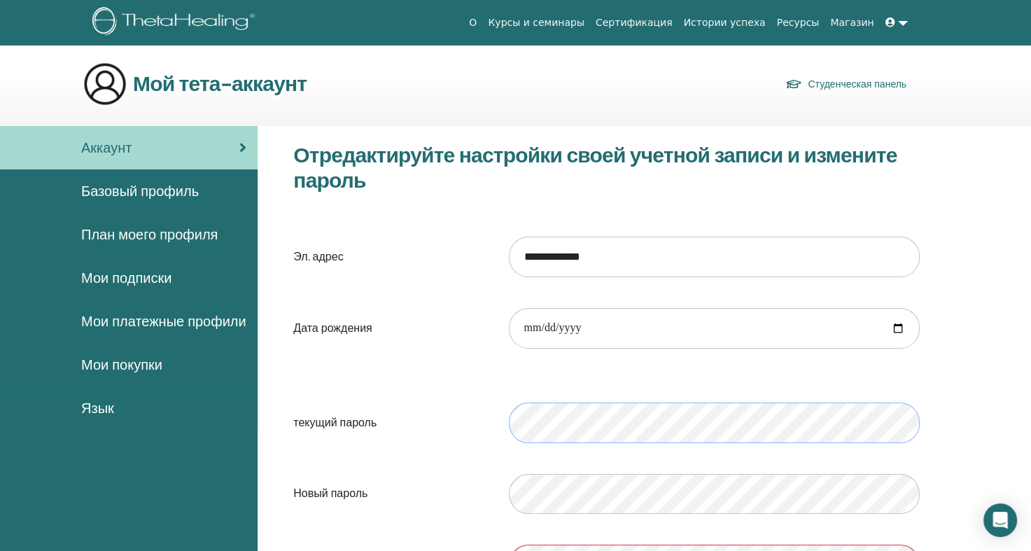
click at [493, 435] on div "текущий пароль" at bounding box center [607, 423] width 648 height 60
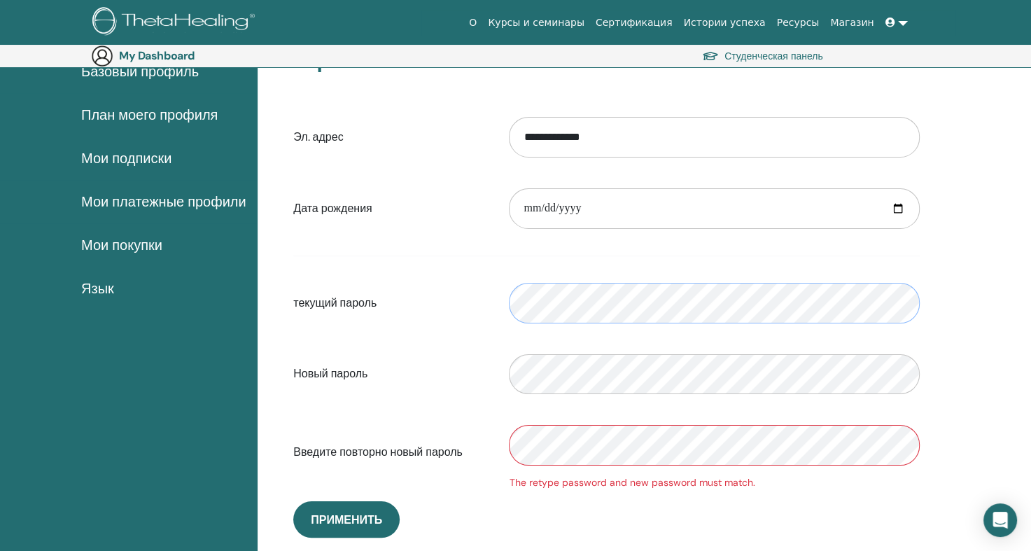
scroll to position [162, 0]
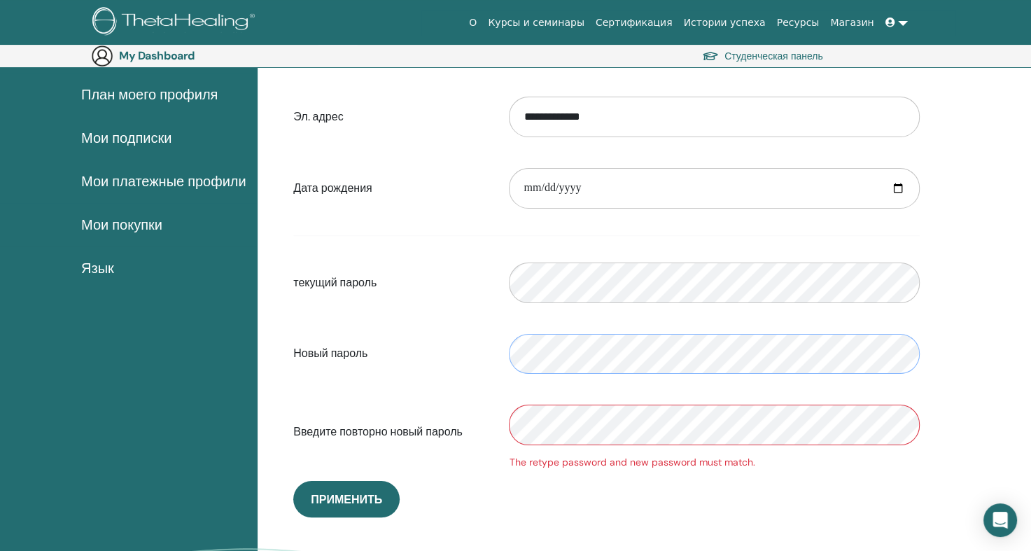
click at [445, 373] on div "Новый пароль" at bounding box center [607, 354] width 648 height 60
click at [468, 462] on div "Введите повторно новый пароль The retype password and new password must match." at bounding box center [607, 432] width 648 height 75
click at [442, 448] on div "Введите повторно новый пароль The retype password and new password must match." at bounding box center [607, 432] width 648 height 75
click at [554, 445] on div "The retype password and new password must match." at bounding box center [714, 432] width 432 height 75
click at [582, 496] on div "**********" at bounding box center [607, 260] width 648 height 515
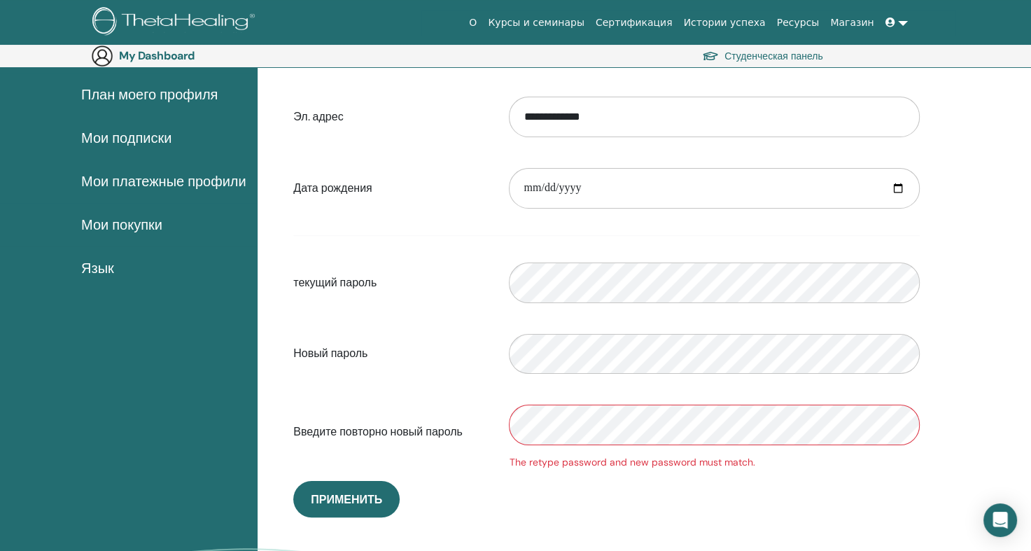
click at [615, 501] on div "**********" at bounding box center [607, 260] width 648 height 515
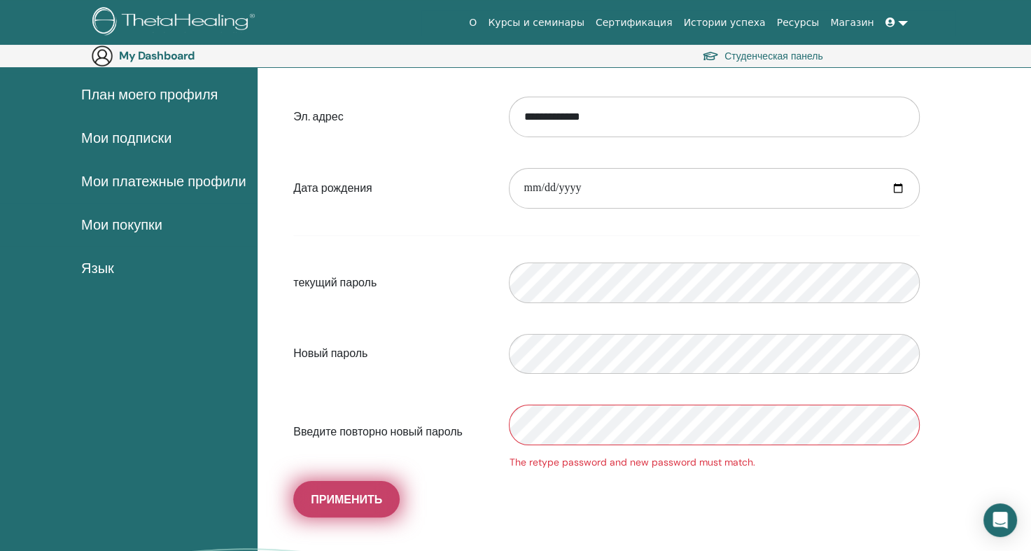
click at [323, 502] on span "Применить" at bounding box center [346, 499] width 71 height 15
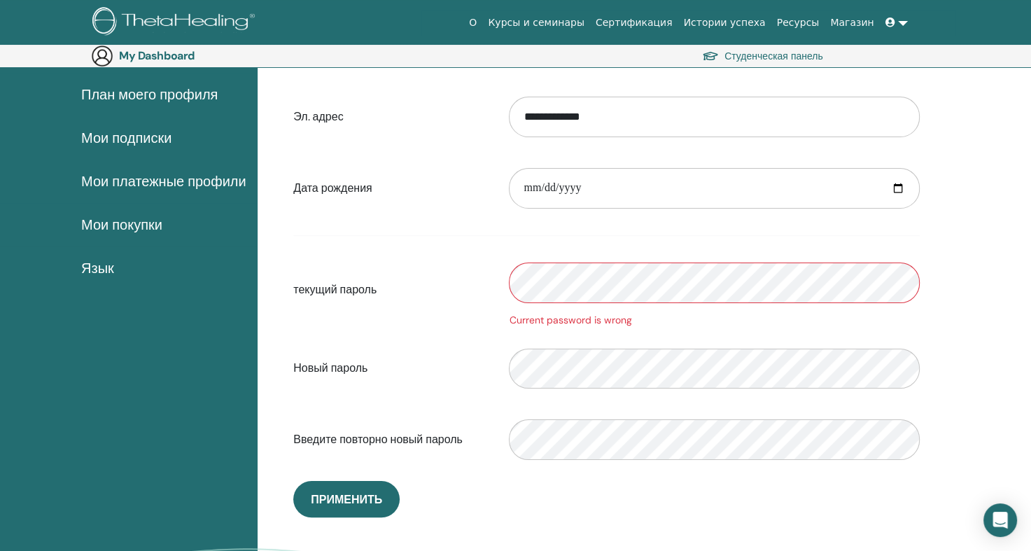
click at [465, 304] on div "текущий пароль Current password is wrong" at bounding box center [607, 290] width 648 height 75
click at [452, 319] on div "текущий пароль Current password is wrong" at bounding box center [607, 290] width 648 height 75
click at [473, 389] on div "Новый пароль" at bounding box center [607, 369] width 648 height 60
click at [431, 309] on div "текущий пароль Current password is wrong" at bounding box center [607, 290] width 648 height 75
drag, startPoint x: 539, startPoint y: 242, endPoint x: 678, endPoint y: 225, distance: 140.3
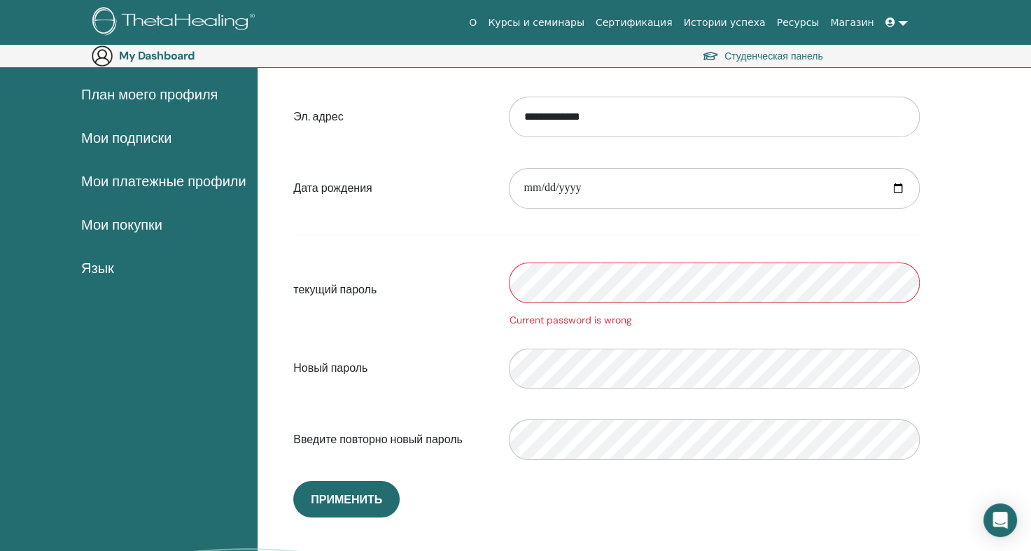
click at [871, 406] on form "**********" at bounding box center [606, 278] width 627 height 383
click at [456, 459] on div "Введите повторно новый пароль" at bounding box center [607, 440] width 648 height 60
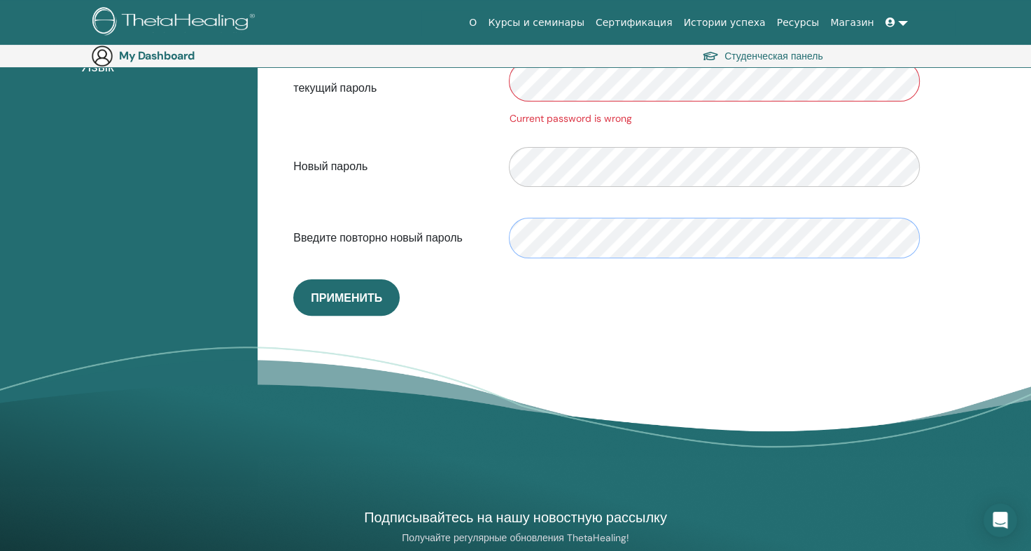
scroll to position [372, 0]
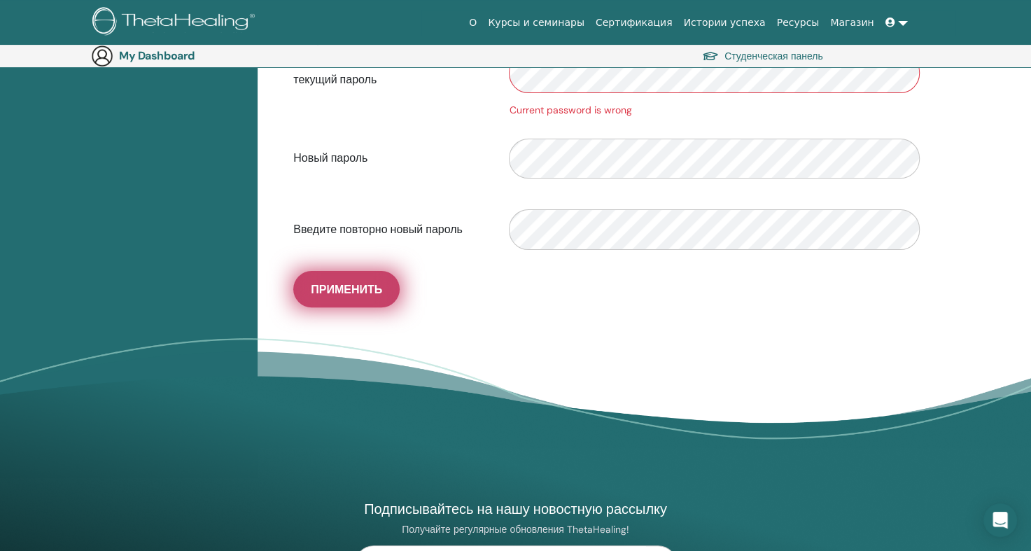
click at [331, 286] on span "Применить" at bounding box center [346, 289] width 71 height 15
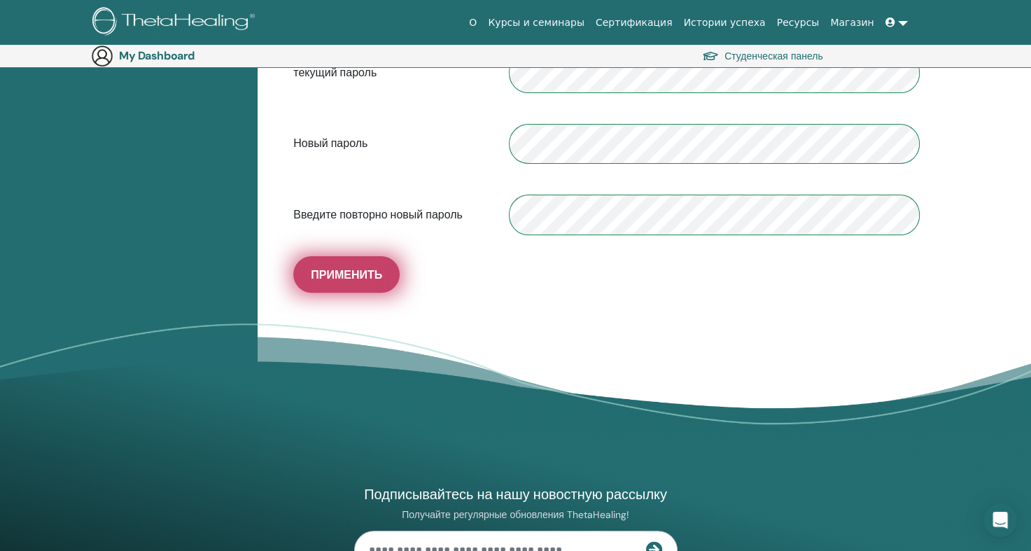
click at [335, 276] on span "Применить" at bounding box center [346, 274] width 71 height 15
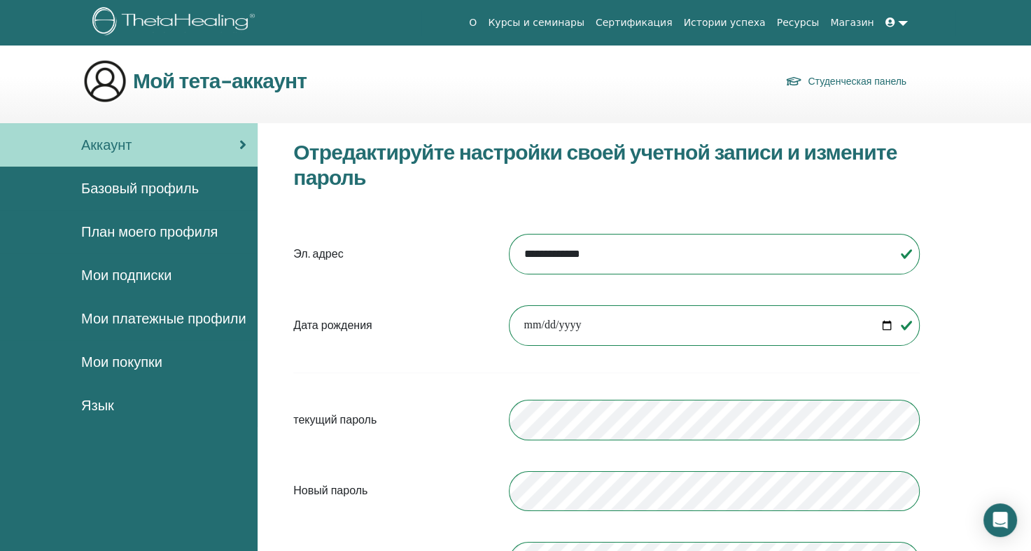
scroll to position [0, 0]
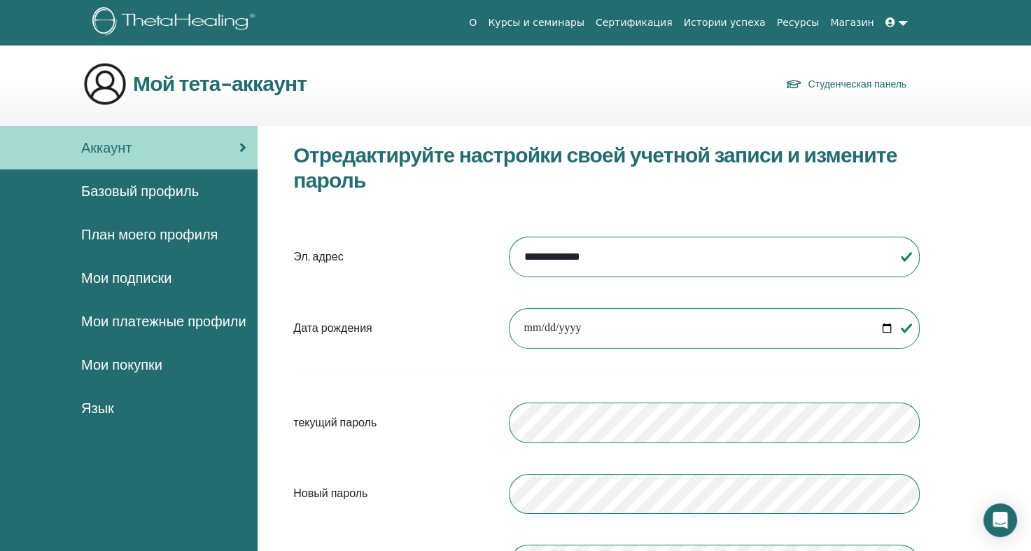
click at [123, 190] on span "Базовый профиль" at bounding box center [140, 191] width 118 height 21
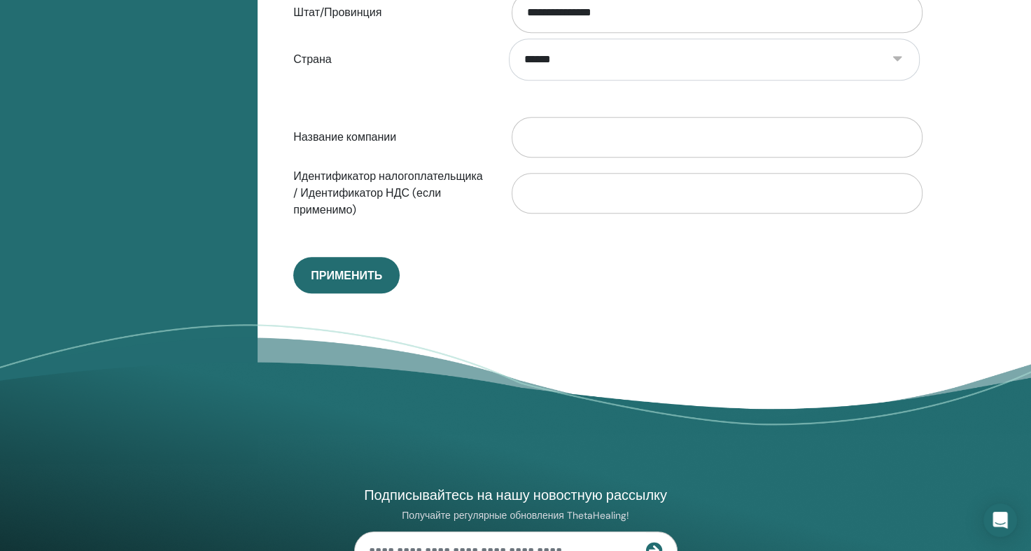
scroll to position [722, 0]
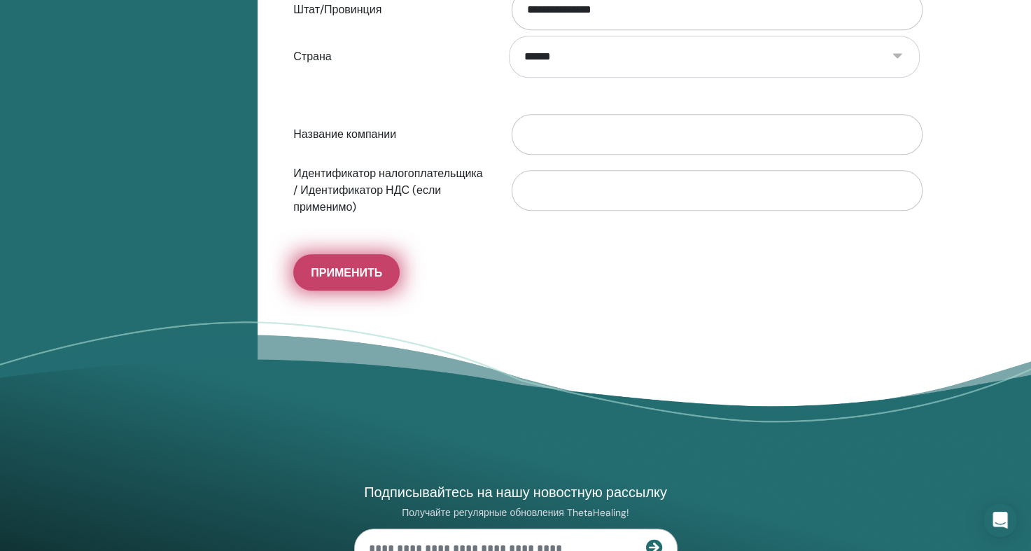
click at [358, 269] on span "Применить" at bounding box center [346, 272] width 71 height 15
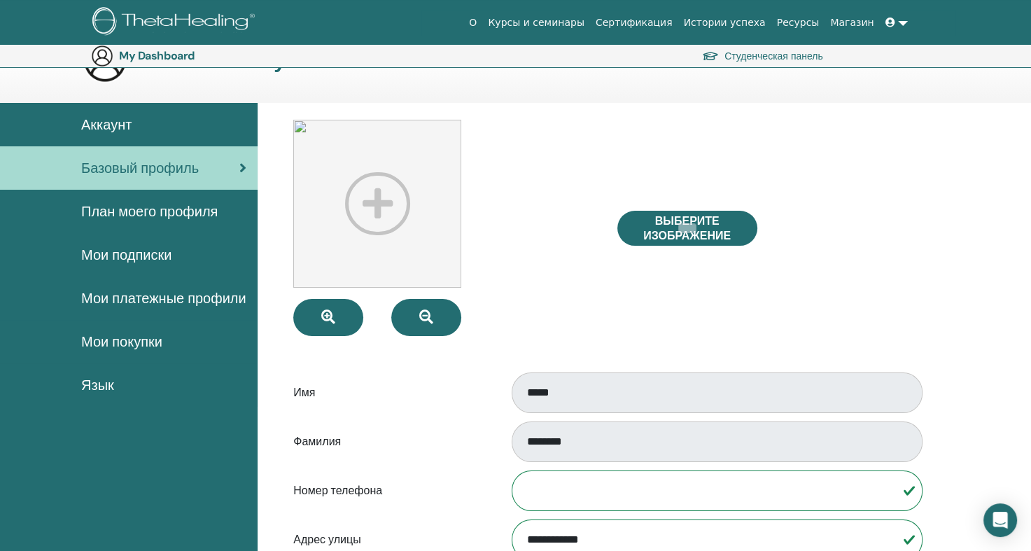
scroll to position [0, 0]
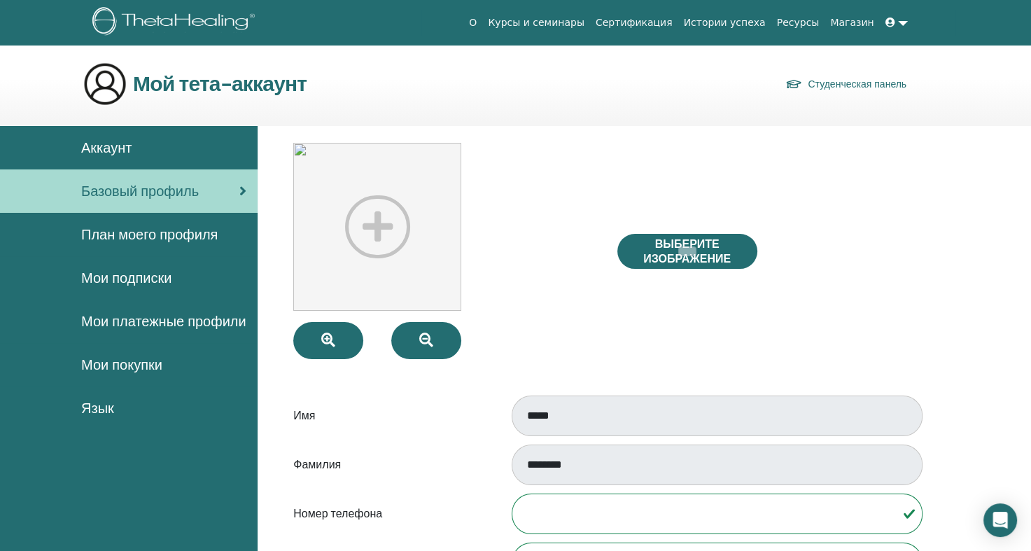
click at [151, 235] on span "План моего профиля" at bounding box center [149, 234] width 137 height 21
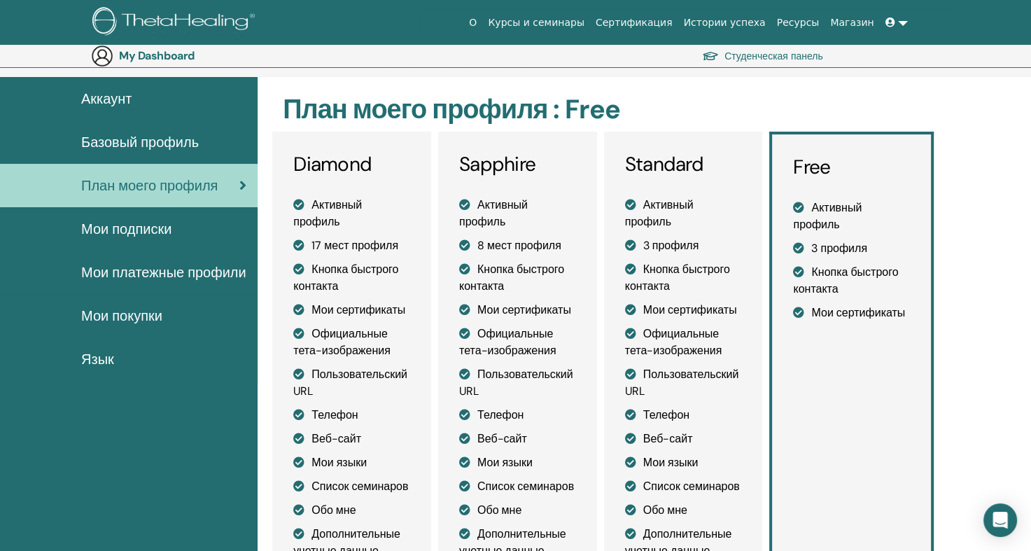
scroll to position [70, 0]
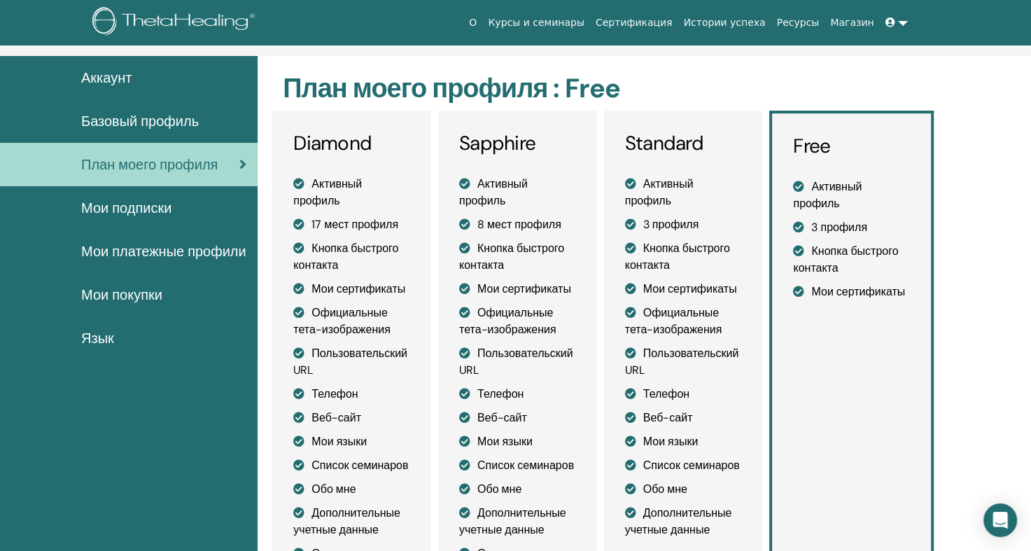
click at [113, 213] on span "Мои подписки" at bounding box center [126, 207] width 90 height 21
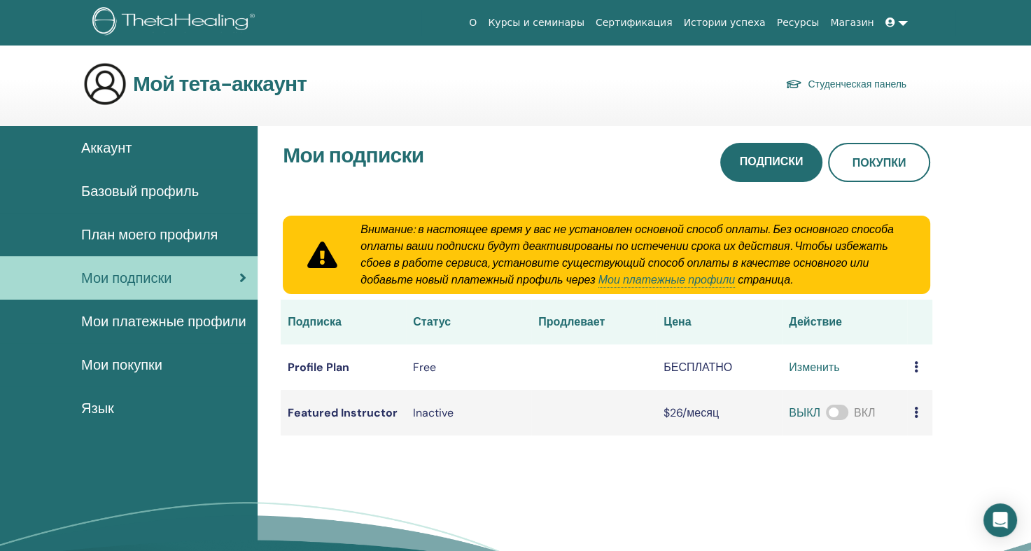
click at [918, 364] on icon at bounding box center [916, 366] width 4 height 11
click at [990, 337] on div "Мои подписки Подписки Покупки Внимание: в настоящее время у вас не установлен о…" at bounding box center [645, 384] width 774 height 516
click at [140, 326] on span "Мои платежные профили" at bounding box center [163, 321] width 165 height 21
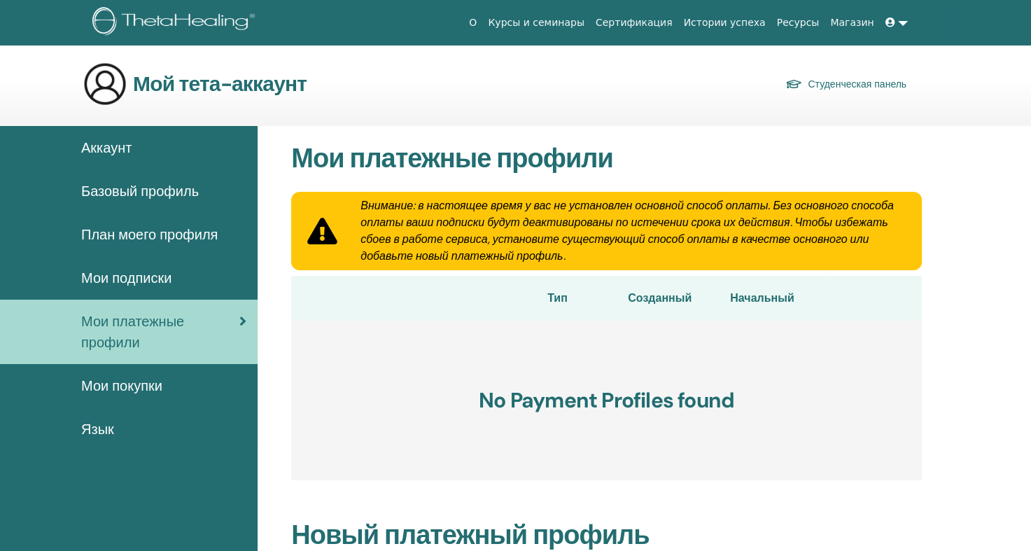
click at [170, 235] on span "План моего профиля" at bounding box center [149, 234] width 137 height 21
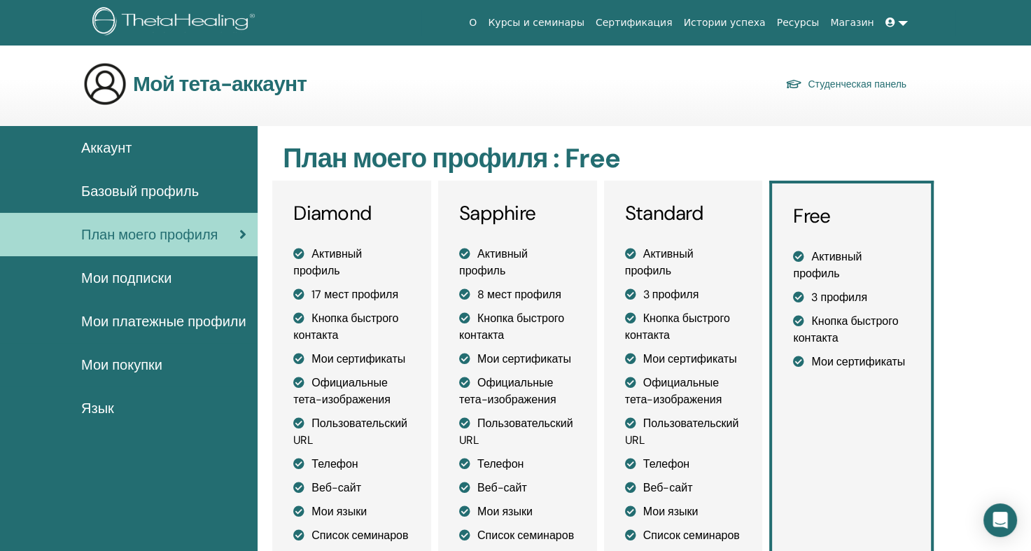
click at [109, 143] on span "Аккаунт" at bounding box center [106, 147] width 50 height 21
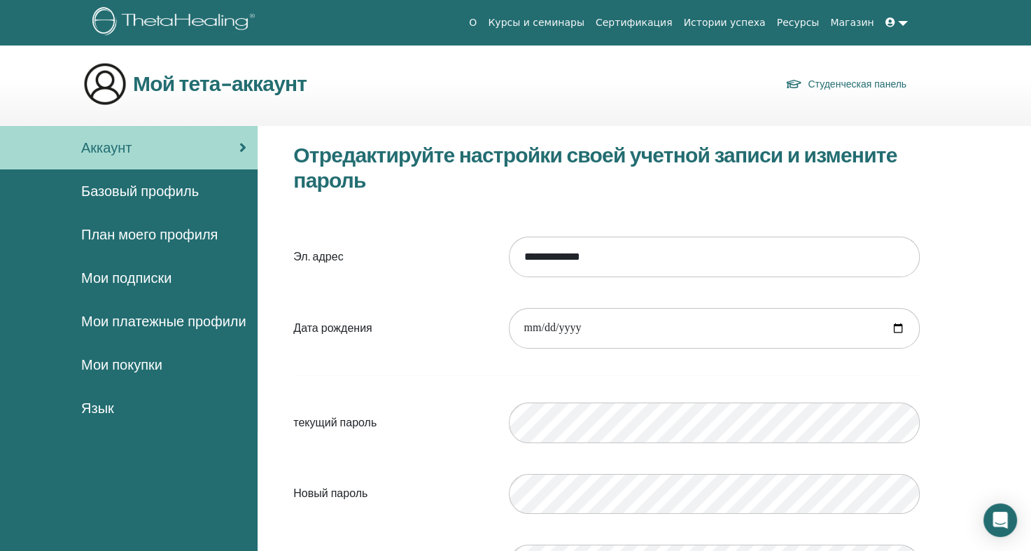
click at [82, 195] on span "Базовый профиль" at bounding box center [140, 191] width 118 height 21
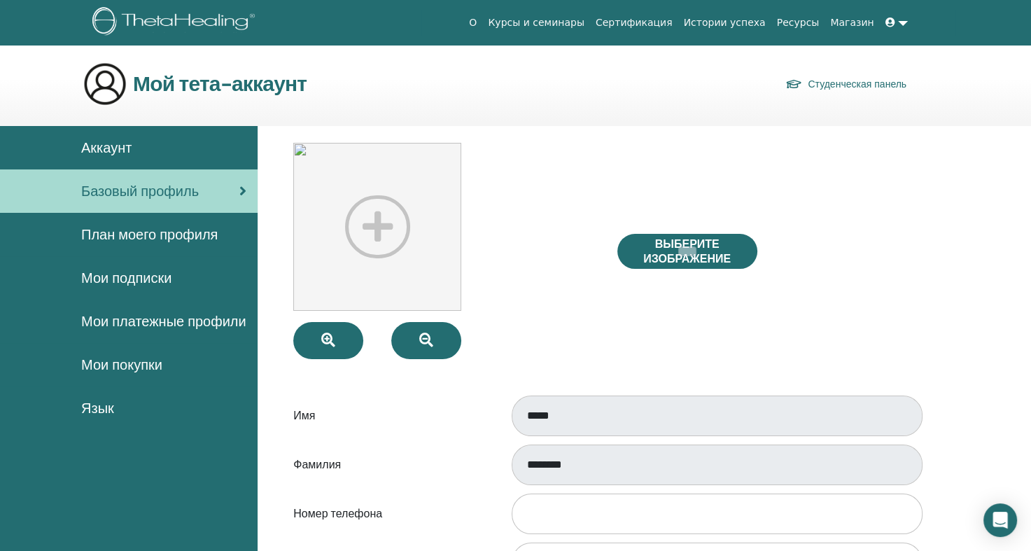
click at [554, 22] on link "Курсы и семинары" at bounding box center [536, 23] width 108 height 26
click at [905, 22] on link at bounding box center [897, 23] width 34 height 26
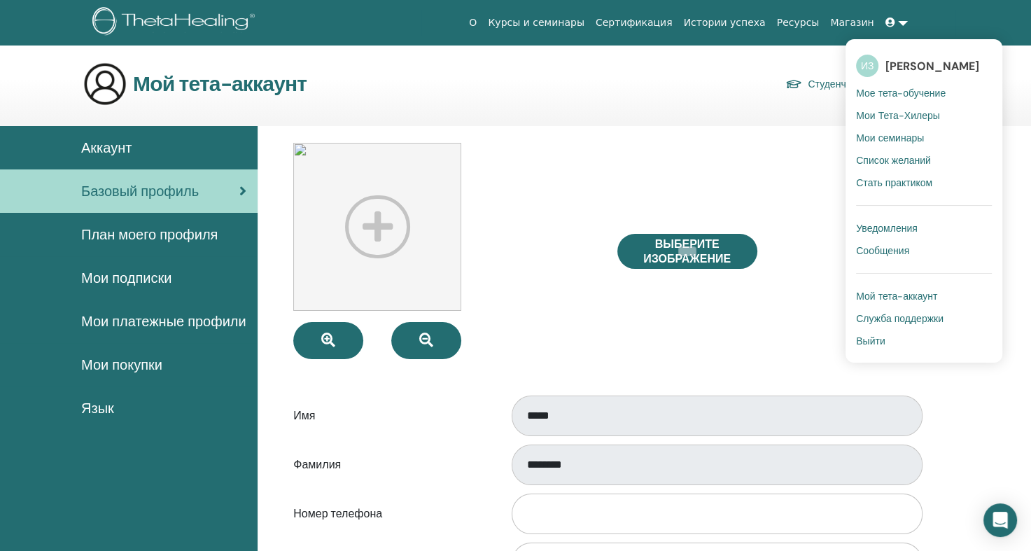
click at [907, 228] on span "Уведомления" at bounding box center [887, 228] width 62 height 13
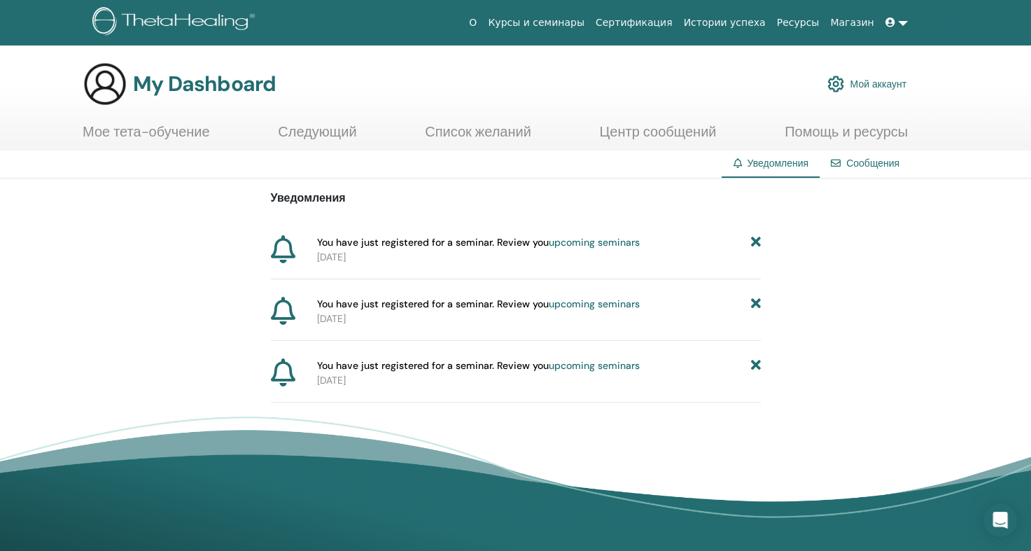
click at [860, 166] on link "Сообщения" at bounding box center [872, 163] width 53 height 13
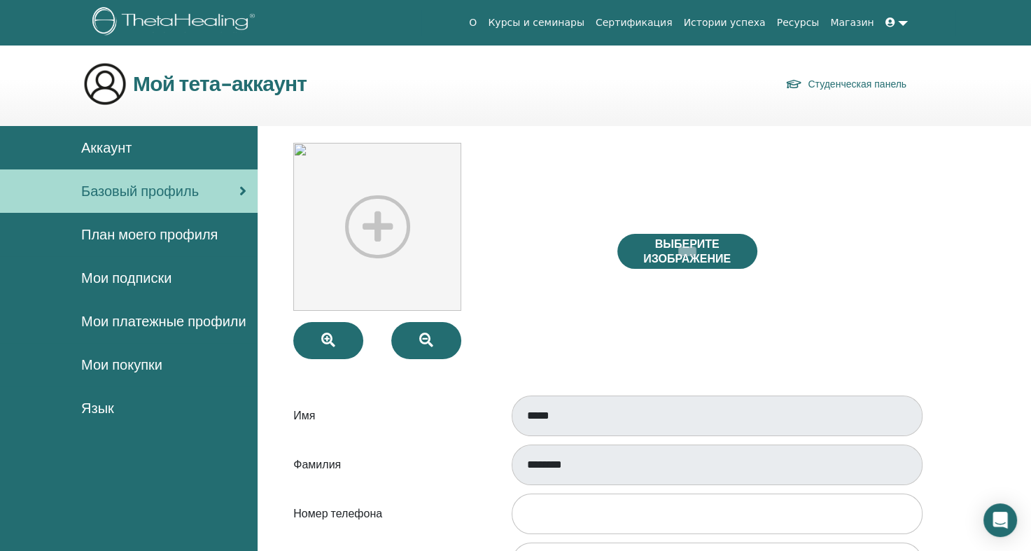
click at [590, 23] on link "Курсы и семинары" at bounding box center [536, 23] width 108 height 26
click at [580, 25] on link "Курсы и семинары" at bounding box center [536, 23] width 108 height 26
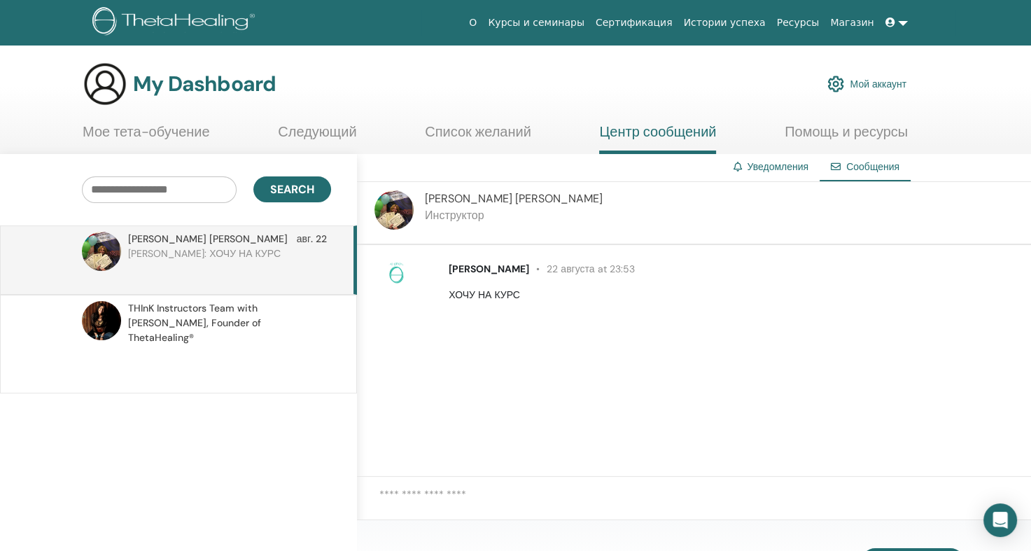
click at [554, 291] on p "ХОЧУ НА КУРС" at bounding box center [732, 295] width 566 height 15
click at [525, 298] on p "ХОЧУ НА КУРС" at bounding box center [732, 295] width 566 height 15
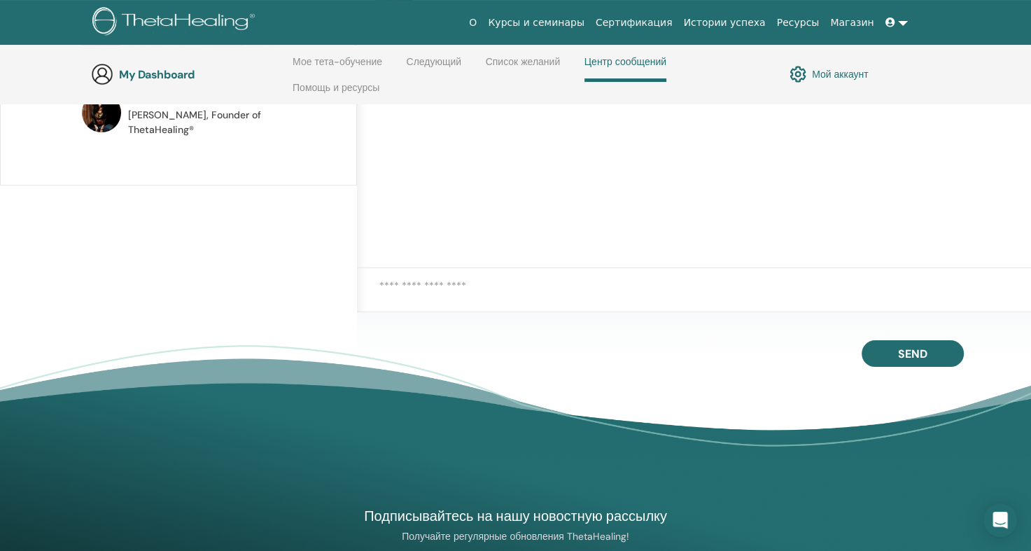
scroll to position [269, 0]
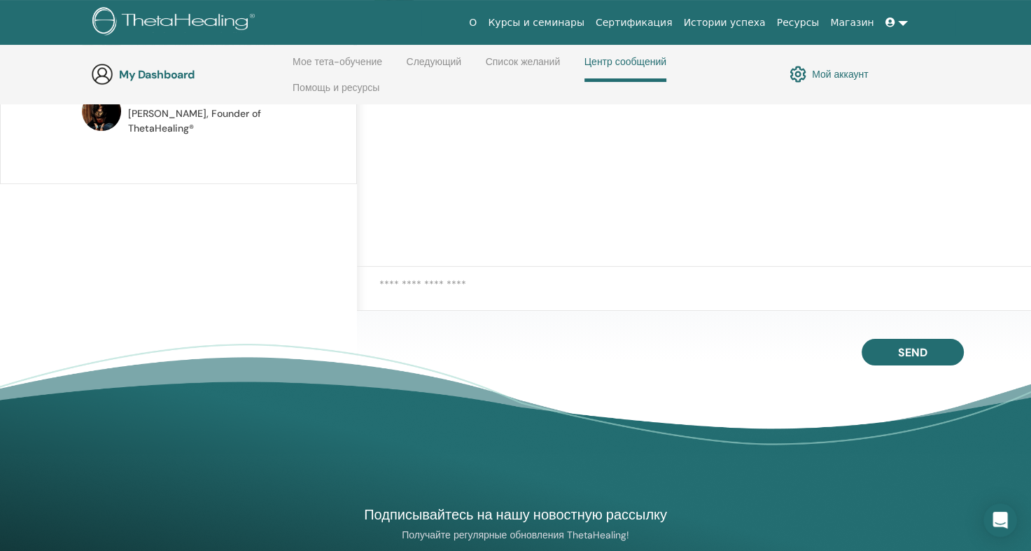
click at [438, 286] on textarea at bounding box center [705, 294] width 652 height 35
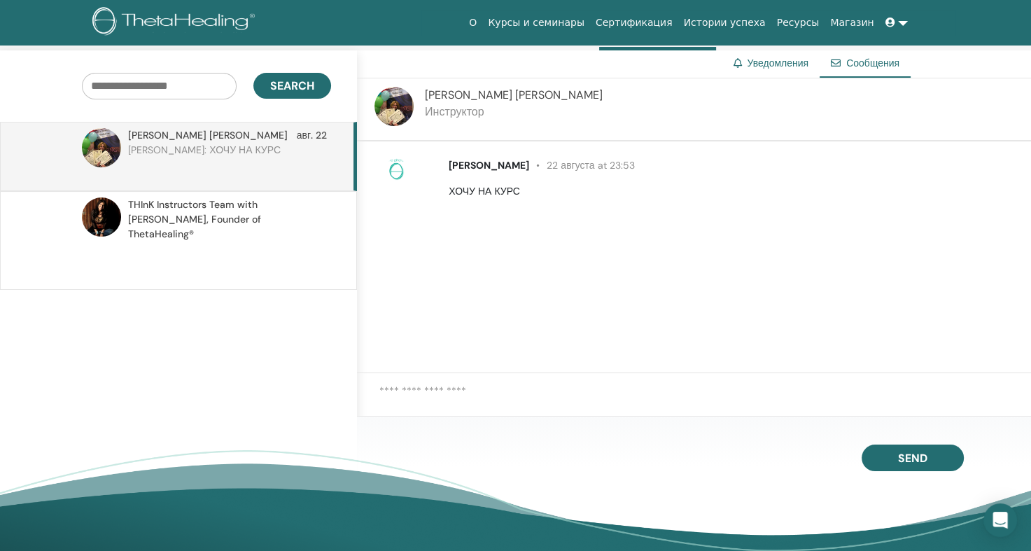
scroll to position [0, 0]
